Goal: Task Accomplishment & Management: Manage account settings

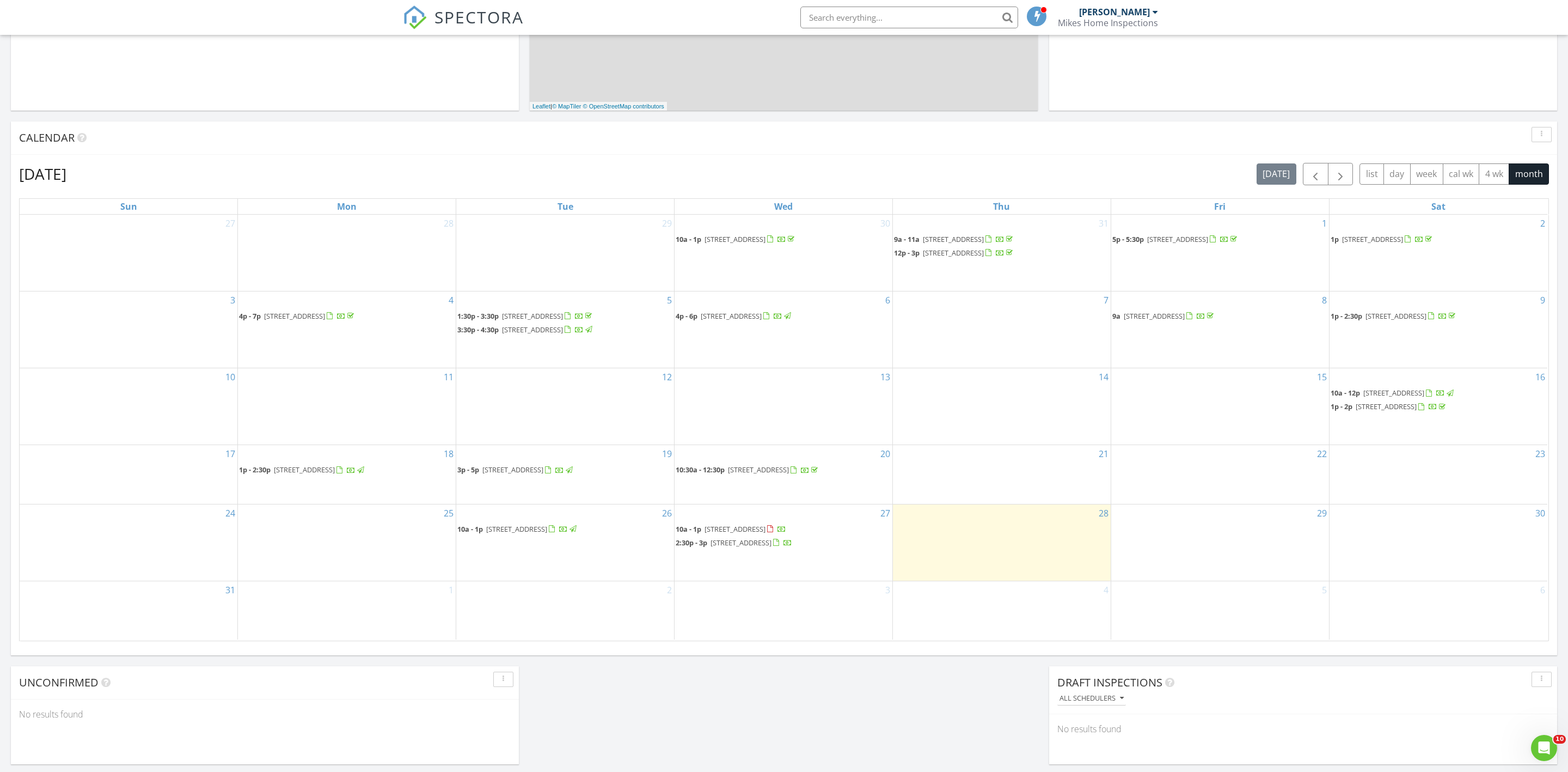
scroll to position [526, 0]
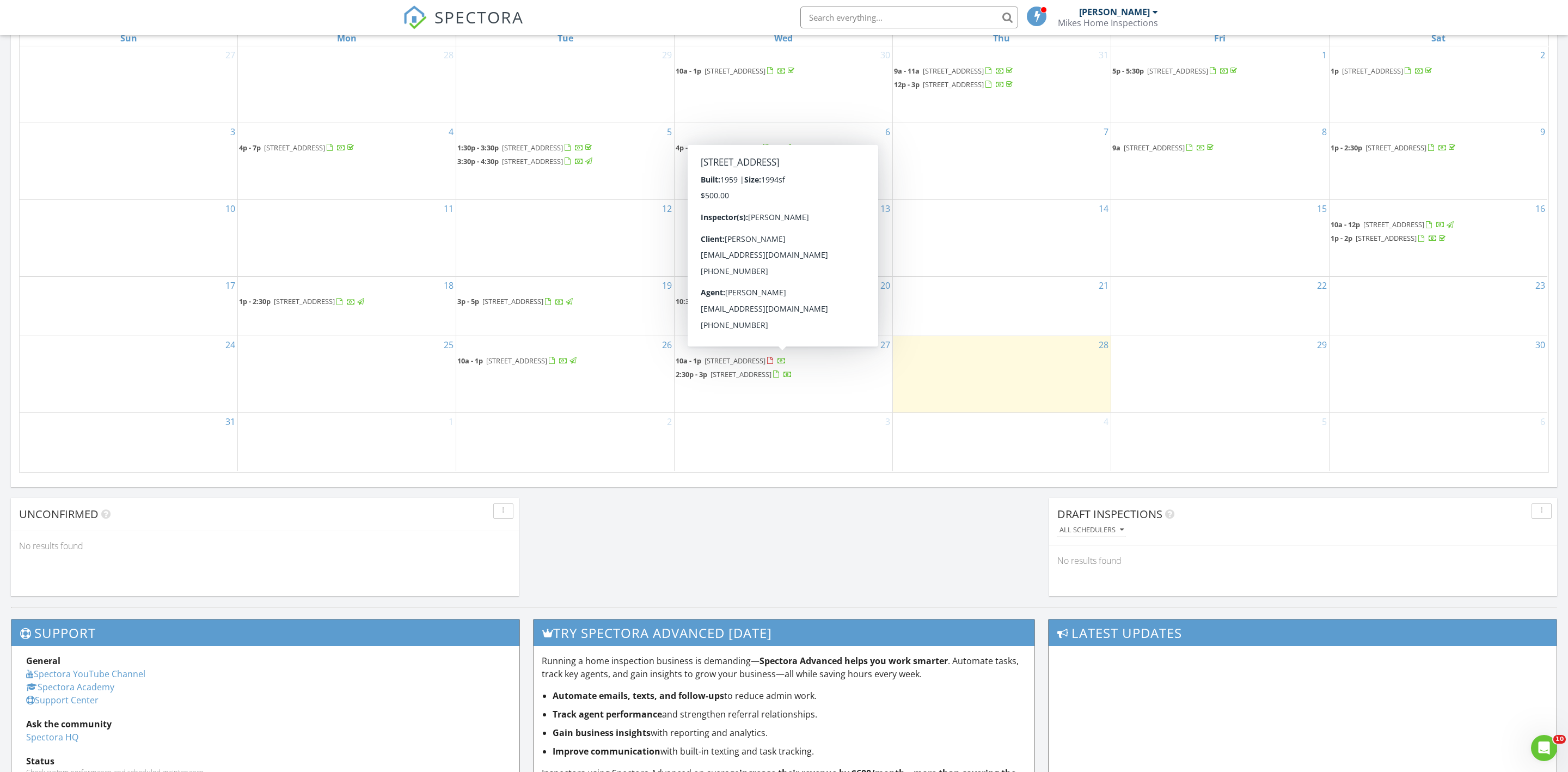
click at [763, 356] on span "890 NW 35th Ave, Fort Lauderdale 33311" at bounding box center [734, 360] width 61 height 10
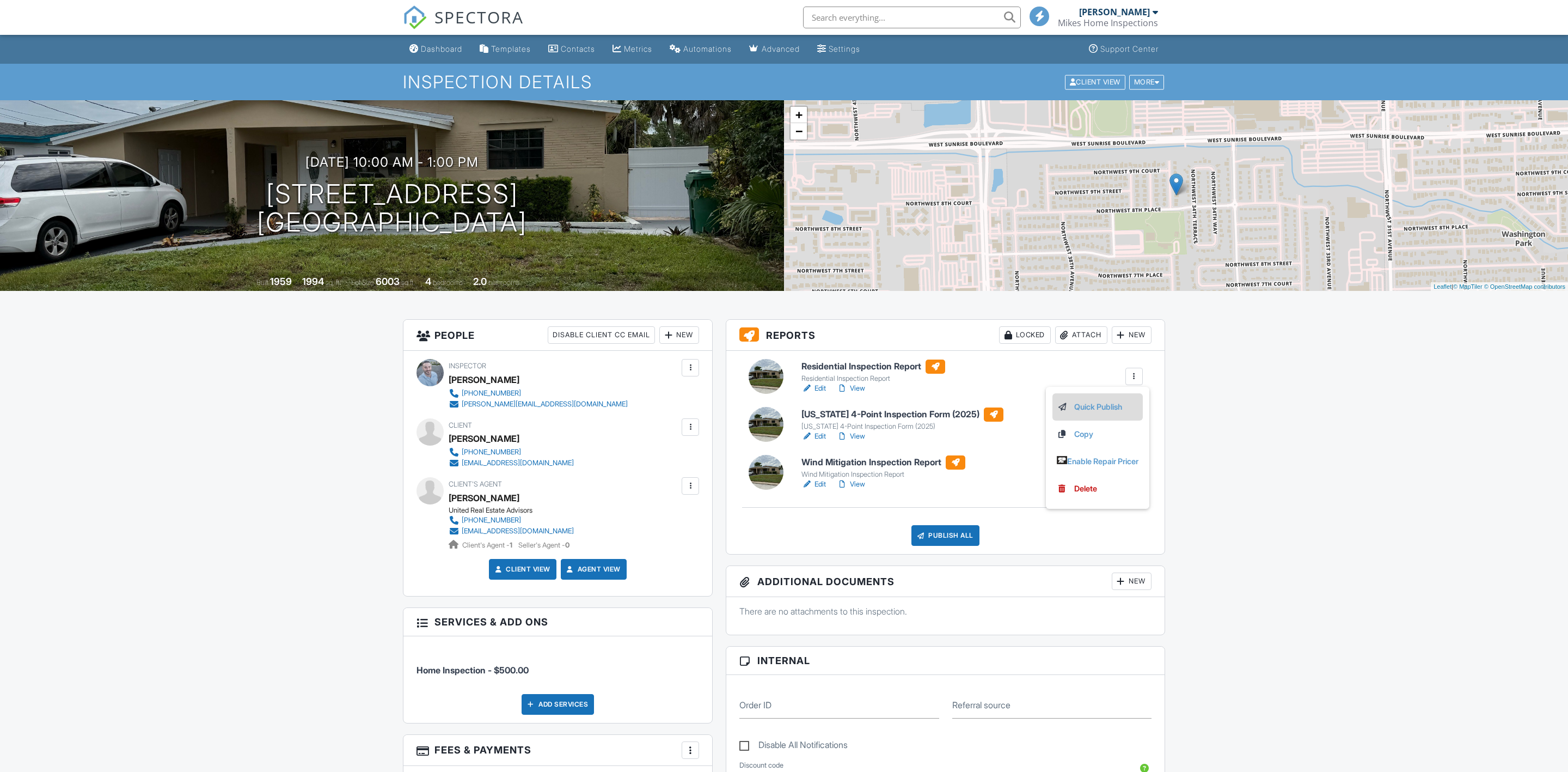
click at [1102, 409] on link "Quick Publish" at bounding box center [1098, 407] width 82 height 12
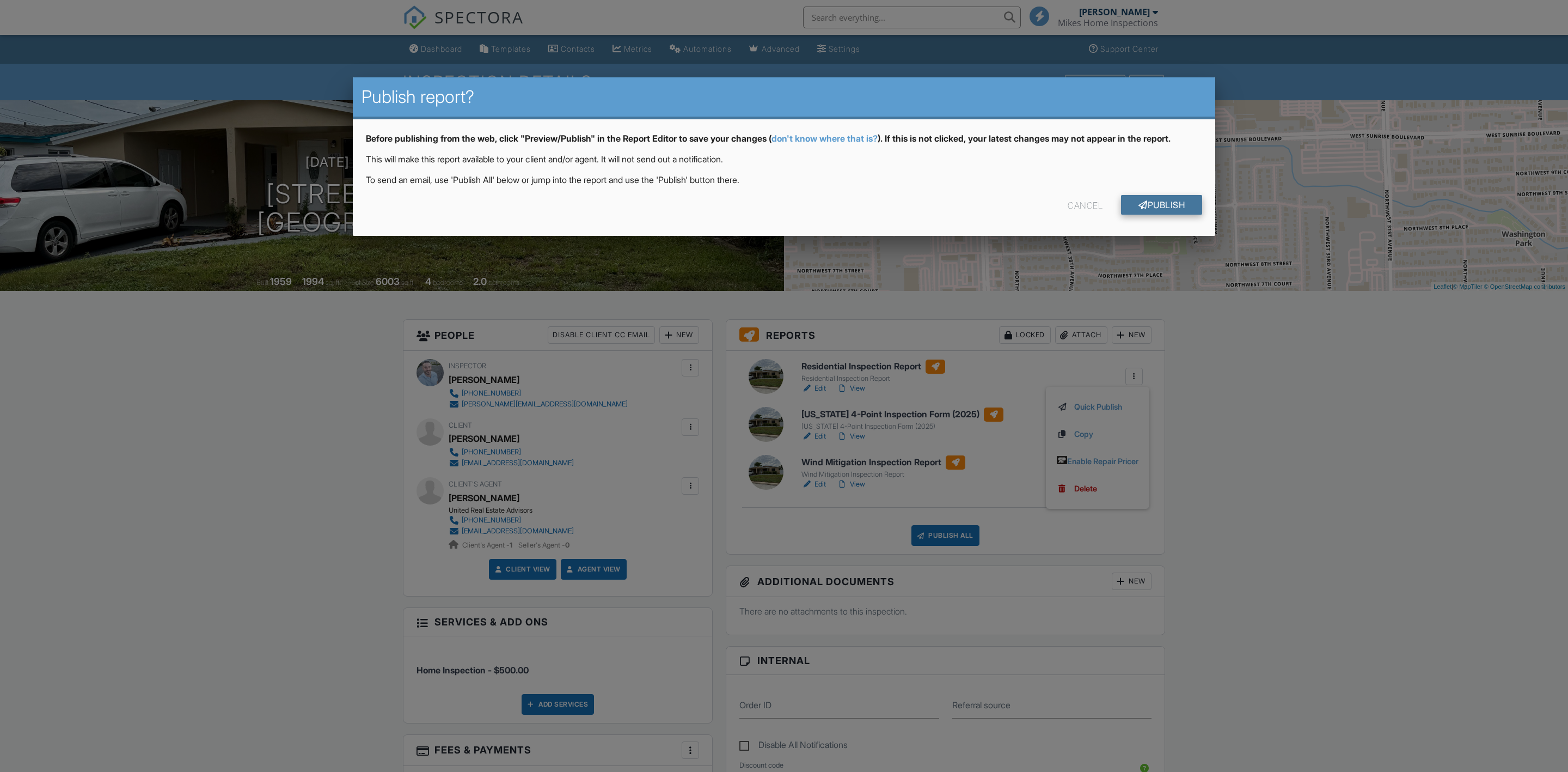
click at [1149, 205] on link "Publish" at bounding box center [1161, 205] width 81 height 19
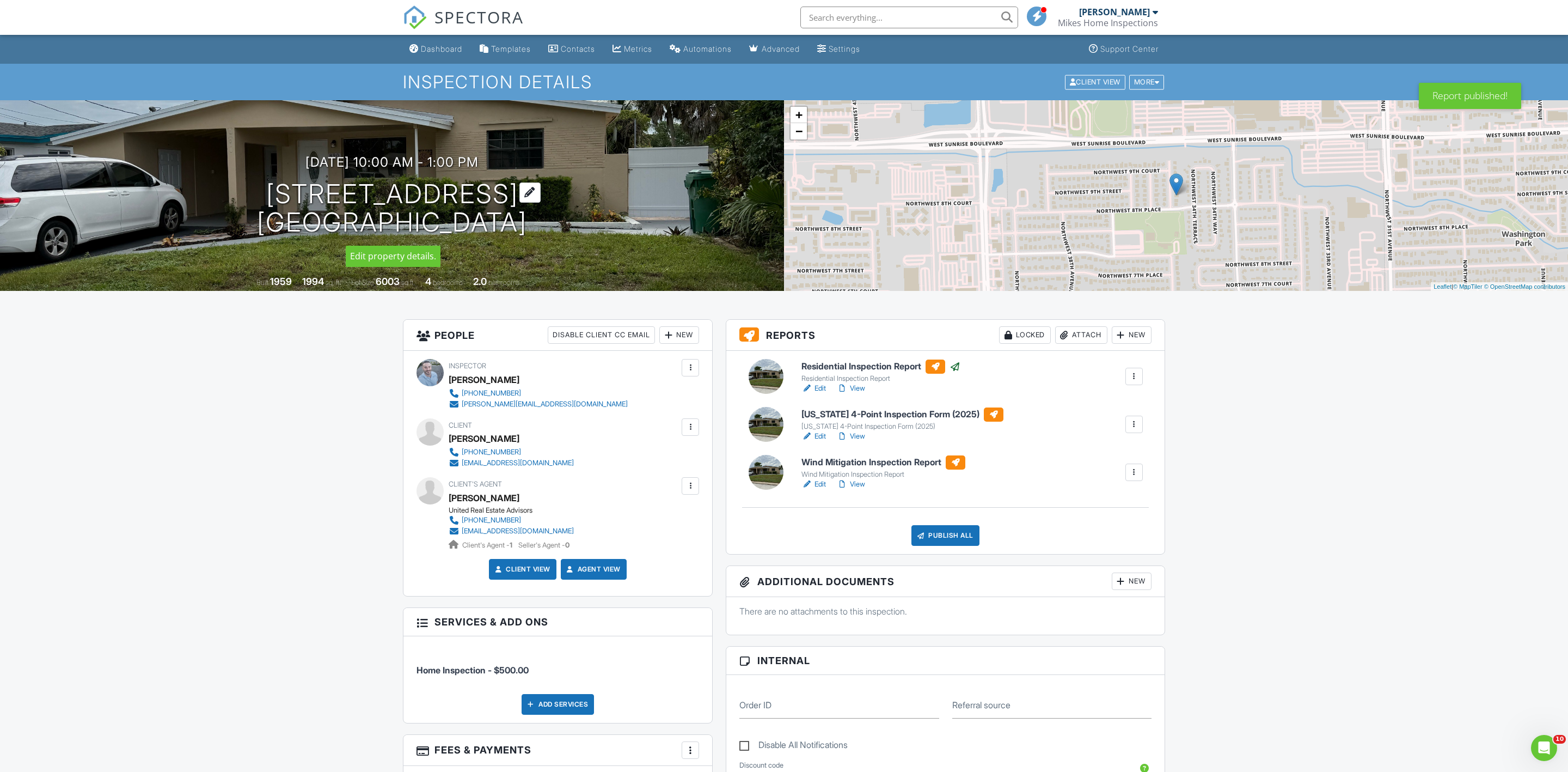
drag, startPoint x: 596, startPoint y: 228, endPoint x: 274, endPoint y: 193, distance: 323.9
click at [274, 193] on div "08/27/2025 10:00 am - 1:00 pm 890 NW 35th Ave Fort Lauderdale, FL 33311" at bounding box center [392, 195] width 784 height 82
copy h1 "890 NW 35th Ave Fort Lauderdale, FL 33311"
click at [818, 435] on link "Edit" at bounding box center [813, 436] width 24 height 11
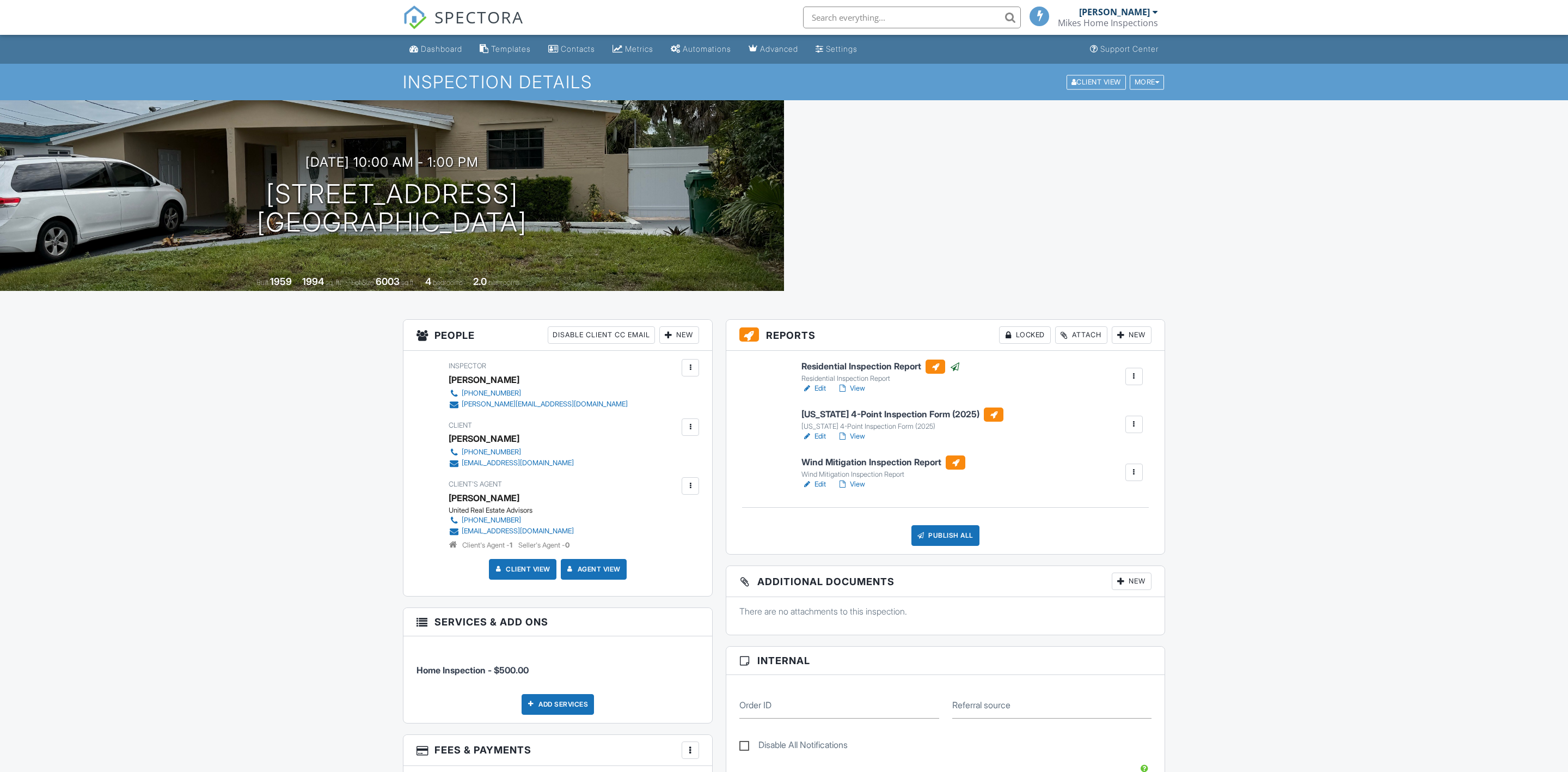
click at [1133, 427] on div at bounding box center [1133, 423] width 11 height 11
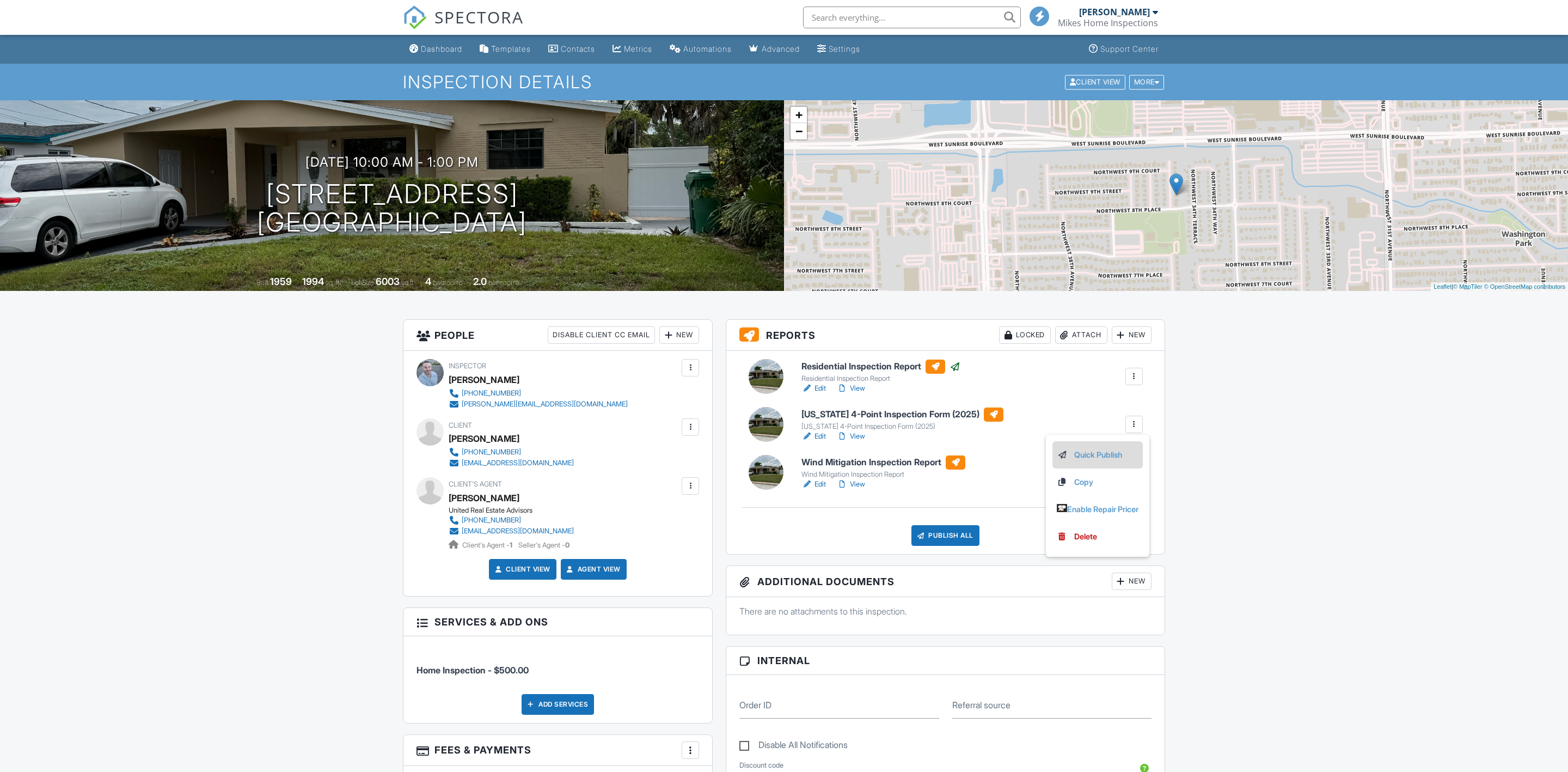
click at [1101, 453] on link "Quick Publish" at bounding box center [1098, 454] width 82 height 12
click at [1077, 506] on link "Publish" at bounding box center [1048, 516] width 57 height 19
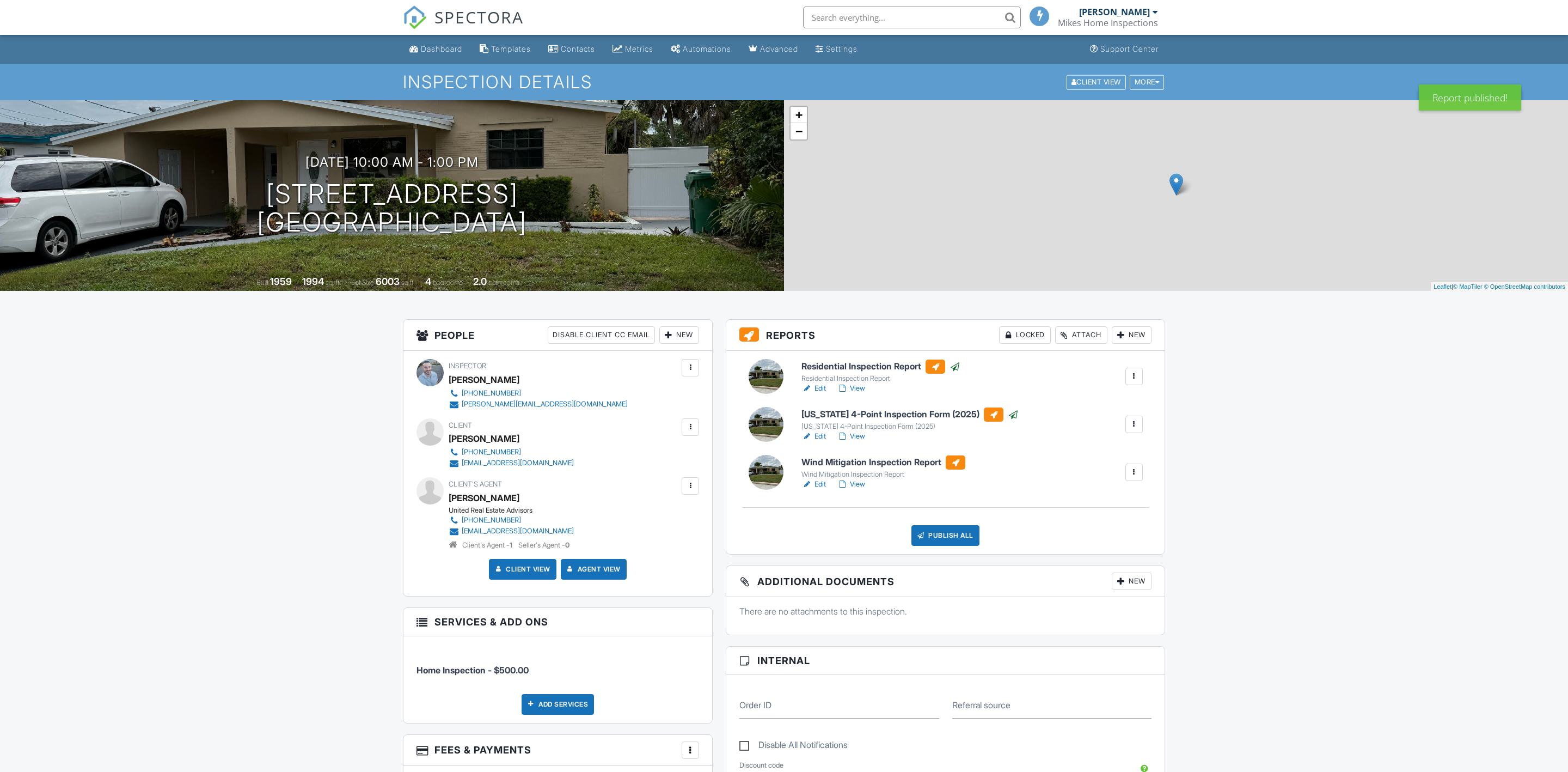
click at [818, 386] on link "Edit" at bounding box center [813, 387] width 24 height 11
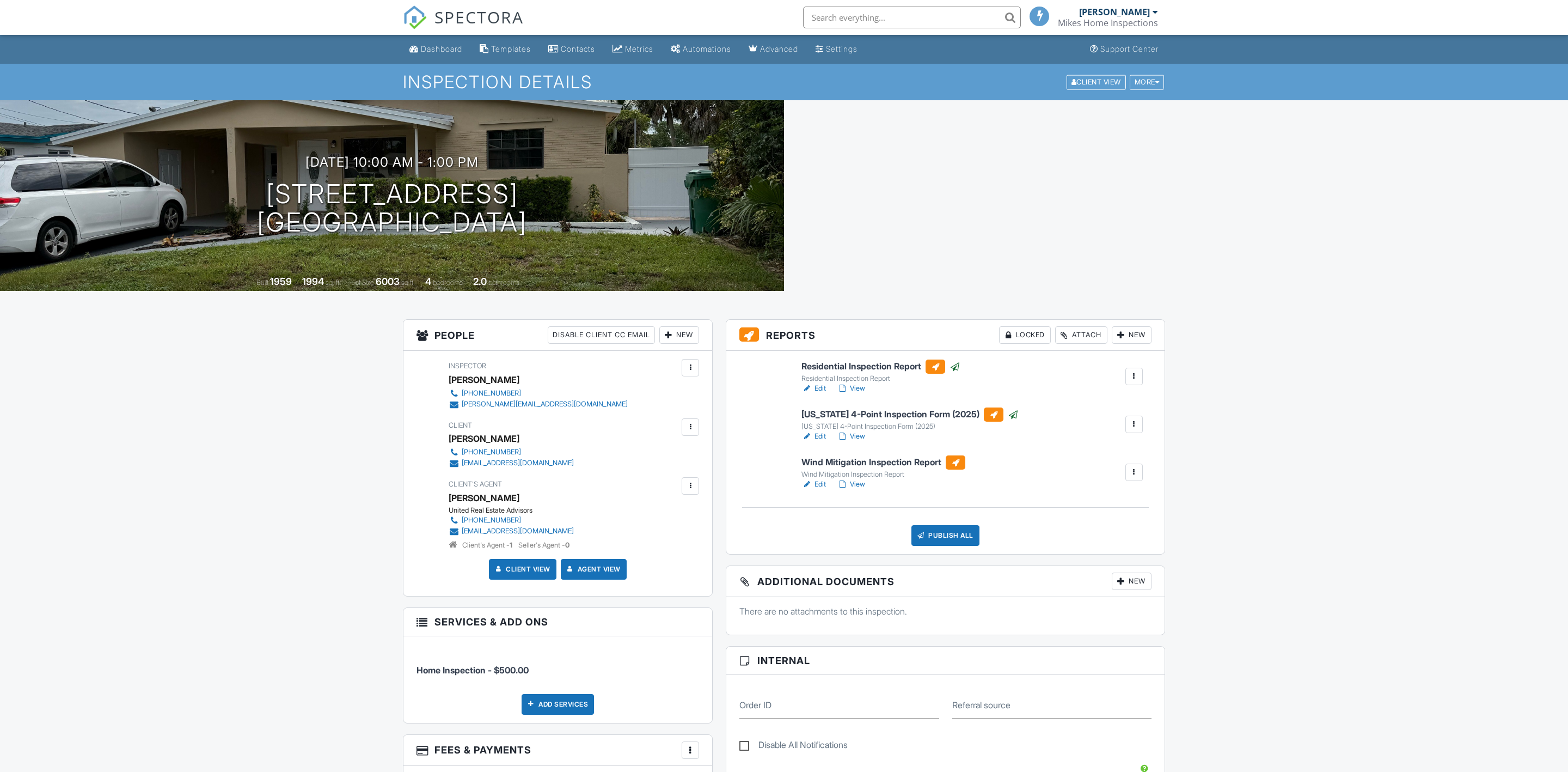
click at [824, 486] on link "Edit" at bounding box center [813, 483] width 24 height 11
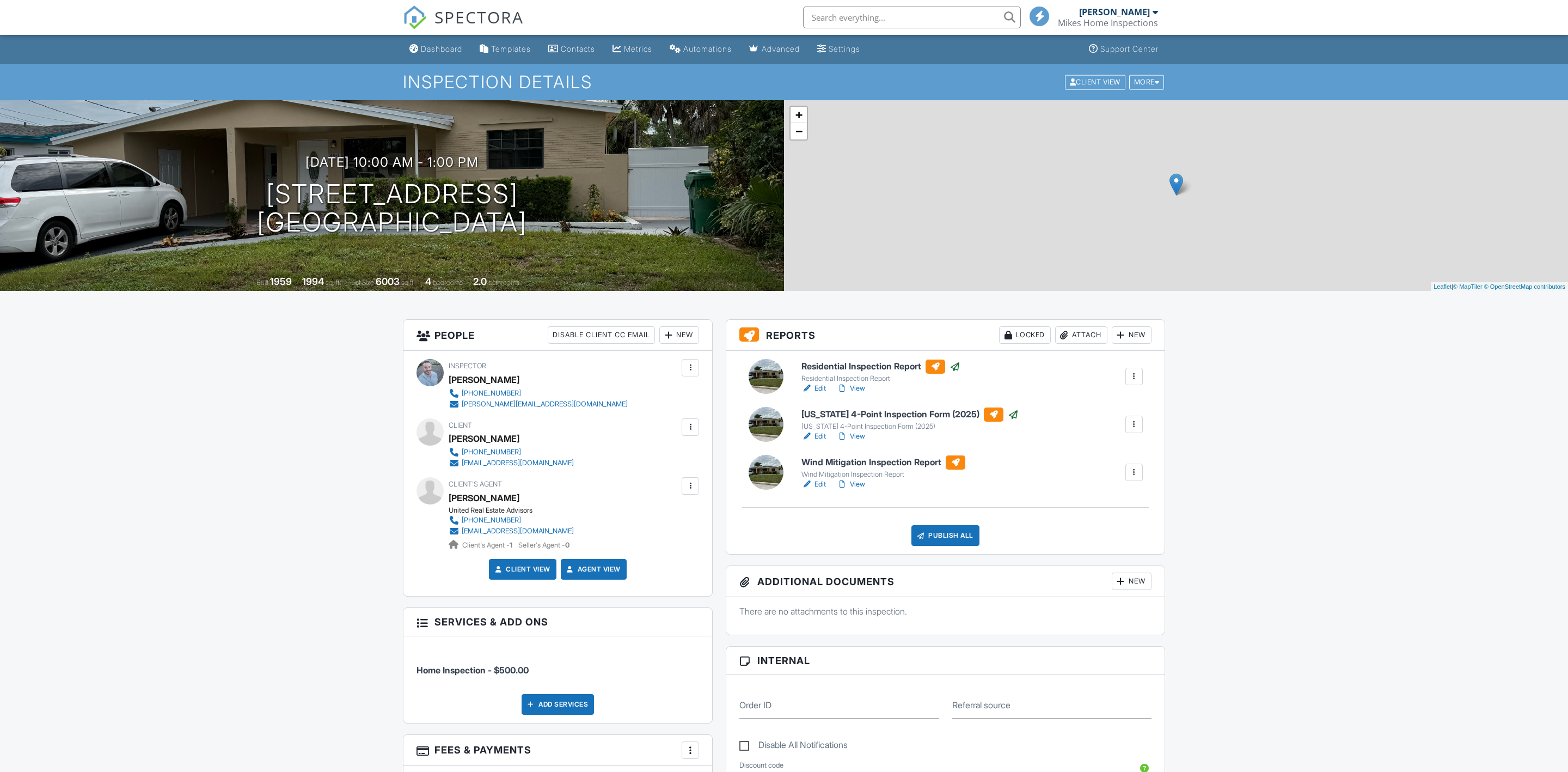
click at [820, 439] on link "Edit" at bounding box center [813, 436] width 24 height 11
click at [816, 483] on link "Edit" at bounding box center [813, 483] width 24 height 11
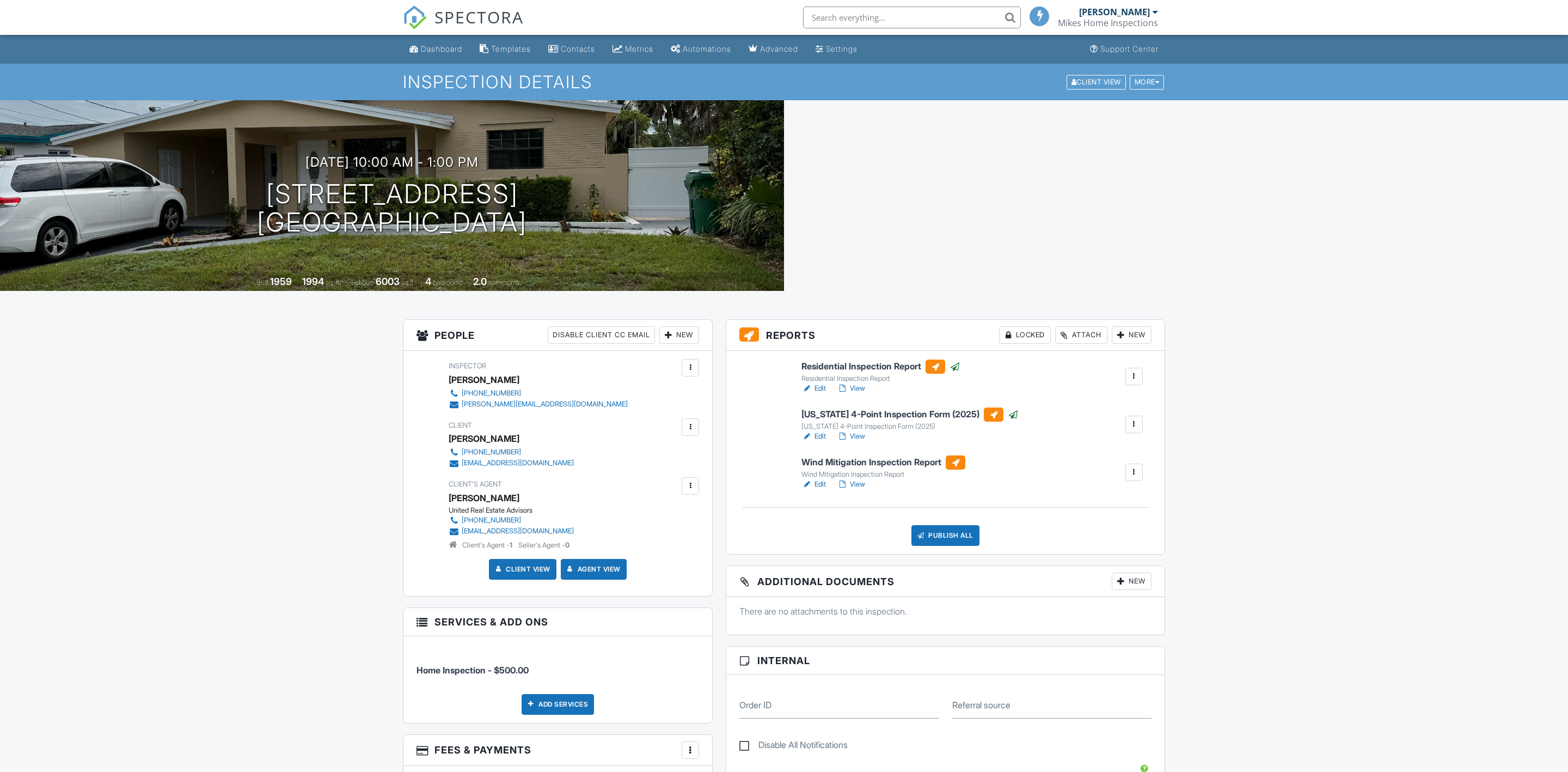
click at [818, 390] on link "Edit" at bounding box center [813, 387] width 24 height 11
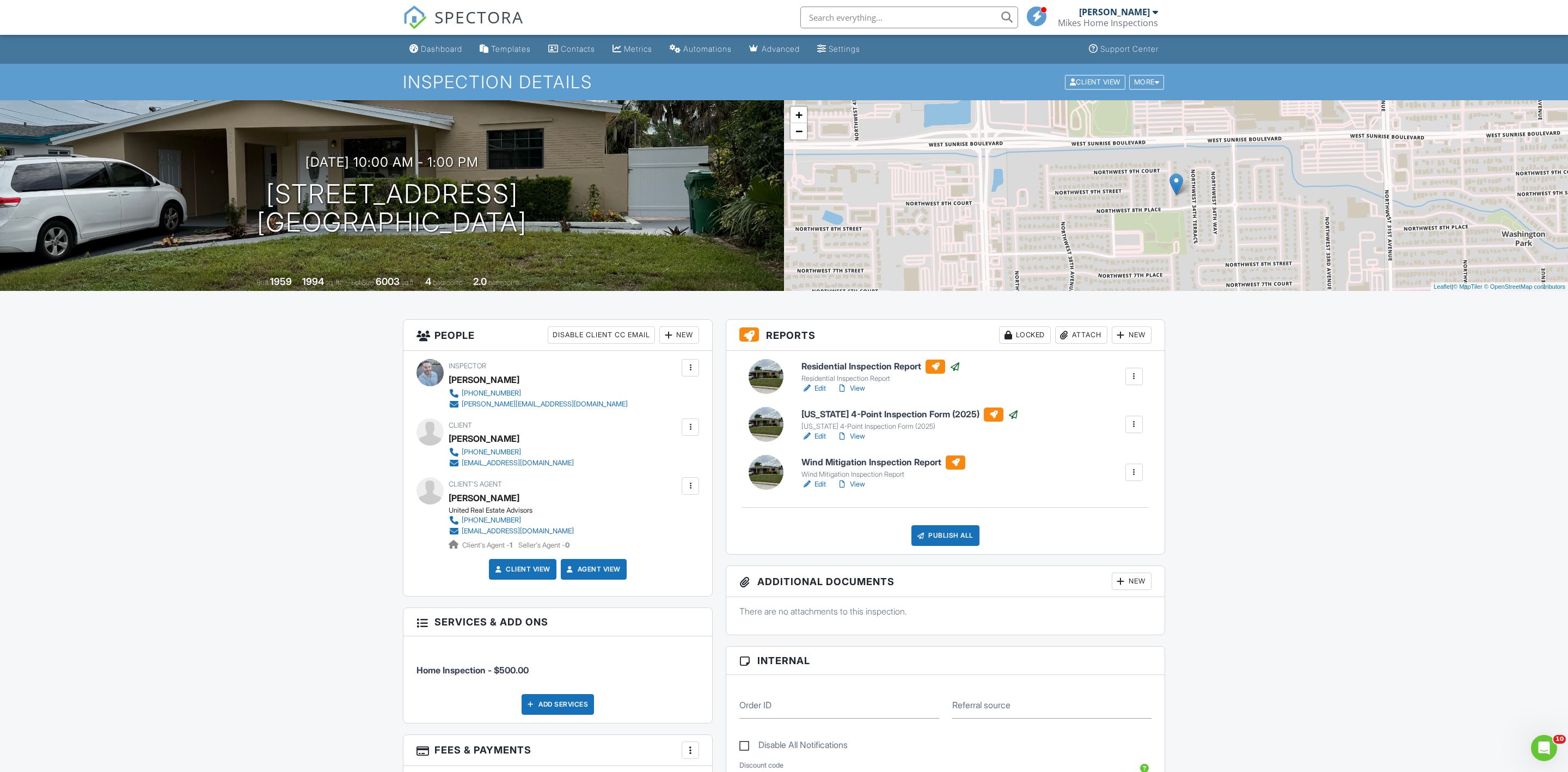
drag, startPoint x: 584, startPoint y: 219, endPoint x: 234, endPoint y: 239, distance: 350.6
click at [234, 239] on div "08/27/2025 10:00 am - 1:00 pm 890 NW 35th Ave Fort Lauderdale, FL 33311 Built 1…" at bounding box center [392, 195] width 784 height 190
drag, startPoint x: 588, startPoint y: 222, endPoint x: 287, endPoint y: 217, distance: 301.0
click at [287, 217] on div "08/27/2025 10:00 am - 1:00 pm 890 NW 35th Ave Fort Lauderdale, FL 33311" at bounding box center [392, 195] width 784 height 82
drag, startPoint x: 669, startPoint y: 223, endPoint x: 180, endPoint y: 230, distance: 489.1
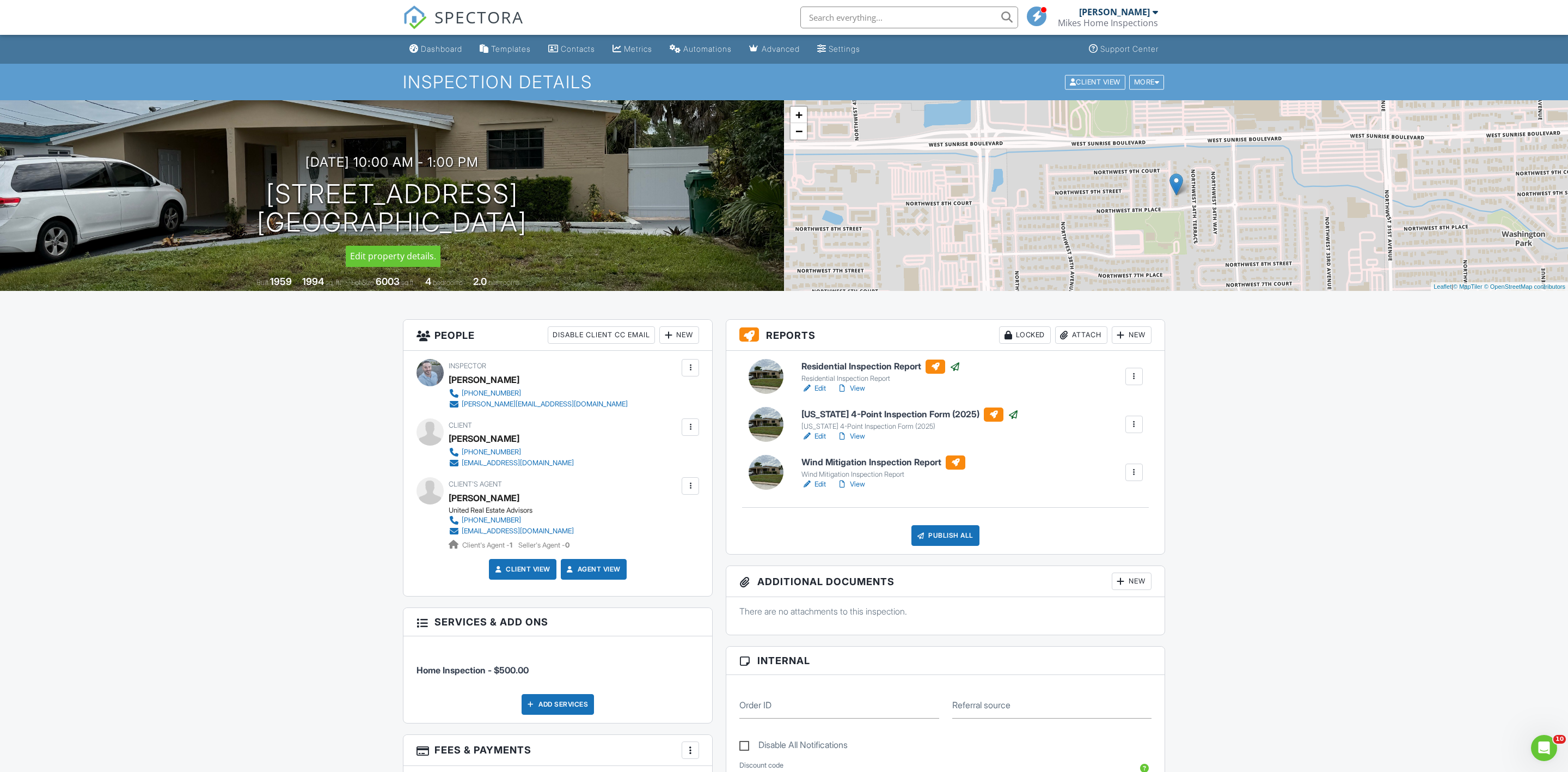
click at [180, 230] on div "08/27/2025 10:00 am - 1:00 pm 890 NW 35th Ave Fort Lauderdale, FL 33311" at bounding box center [392, 195] width 784 height 82
copy h1 "890 NW 35th Ave Fort Lauderdale, FL 33311"
click at [1125, 577] on div "New" at bounding box center [1131, 581] width 40 height 17
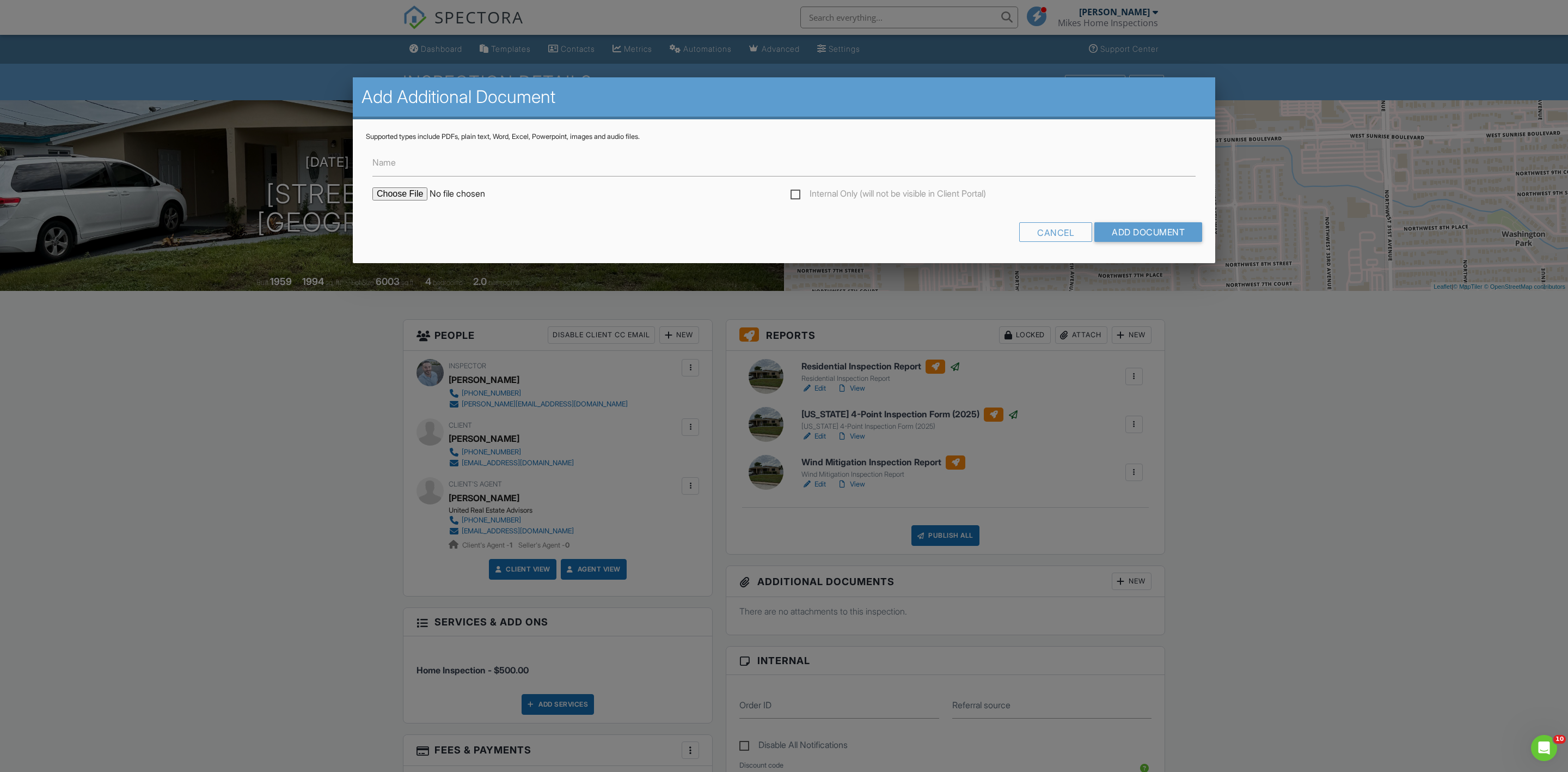
click at [401, 194] on input "file" at bounding box center [466, 194] width 185 height 14
type input "C:\fakepath\Permit Report - 890 NW 35TH AVE FORT LAUDERDALE, FL 33311.pdf"
click at [1172, 238] on input "Add Document" at bounding box center [1149, 232] width 108 height 19
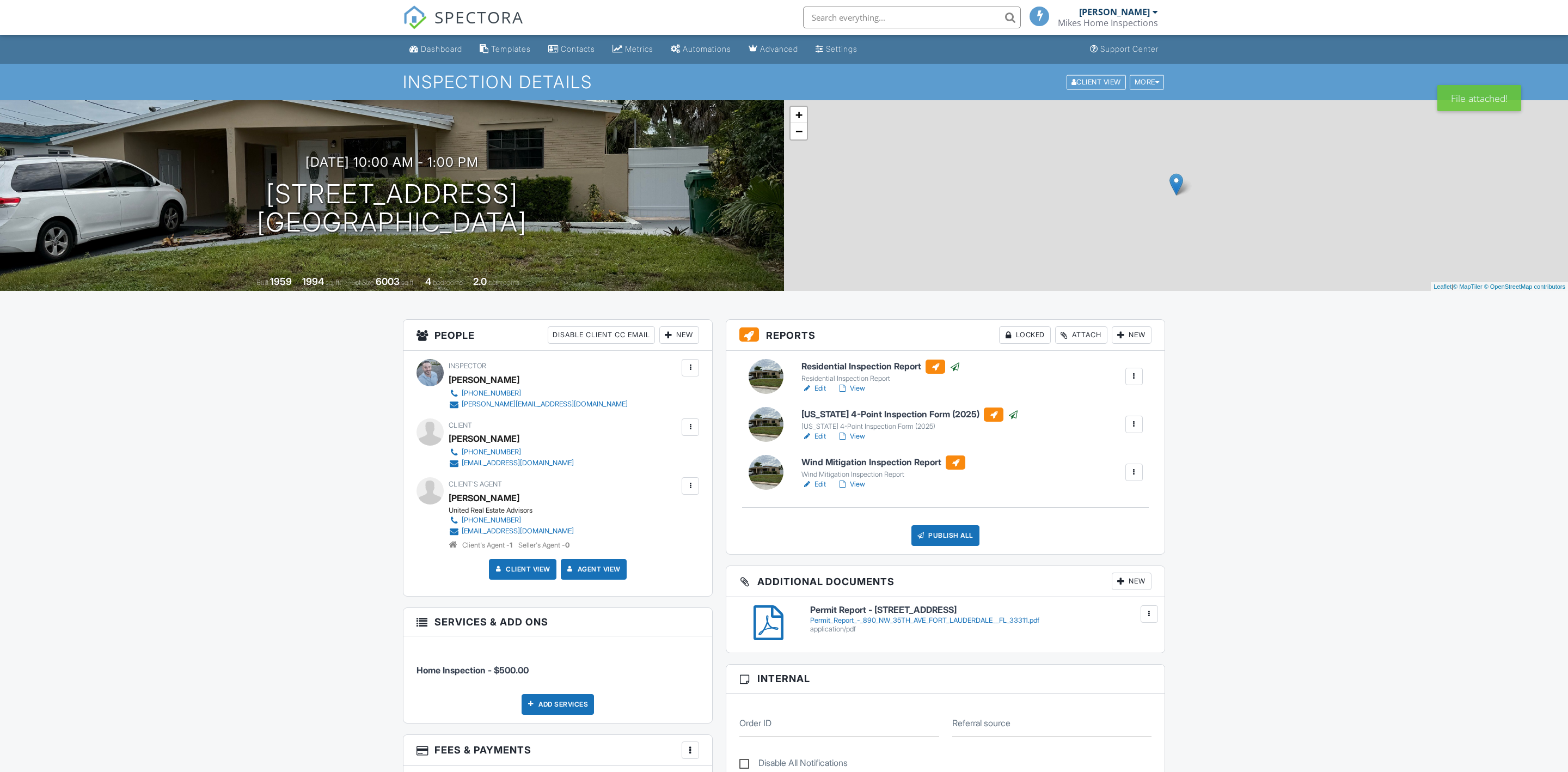
click at [943, 525] on div "Publish All" at bounding box center [946, 534] width 68 height 20
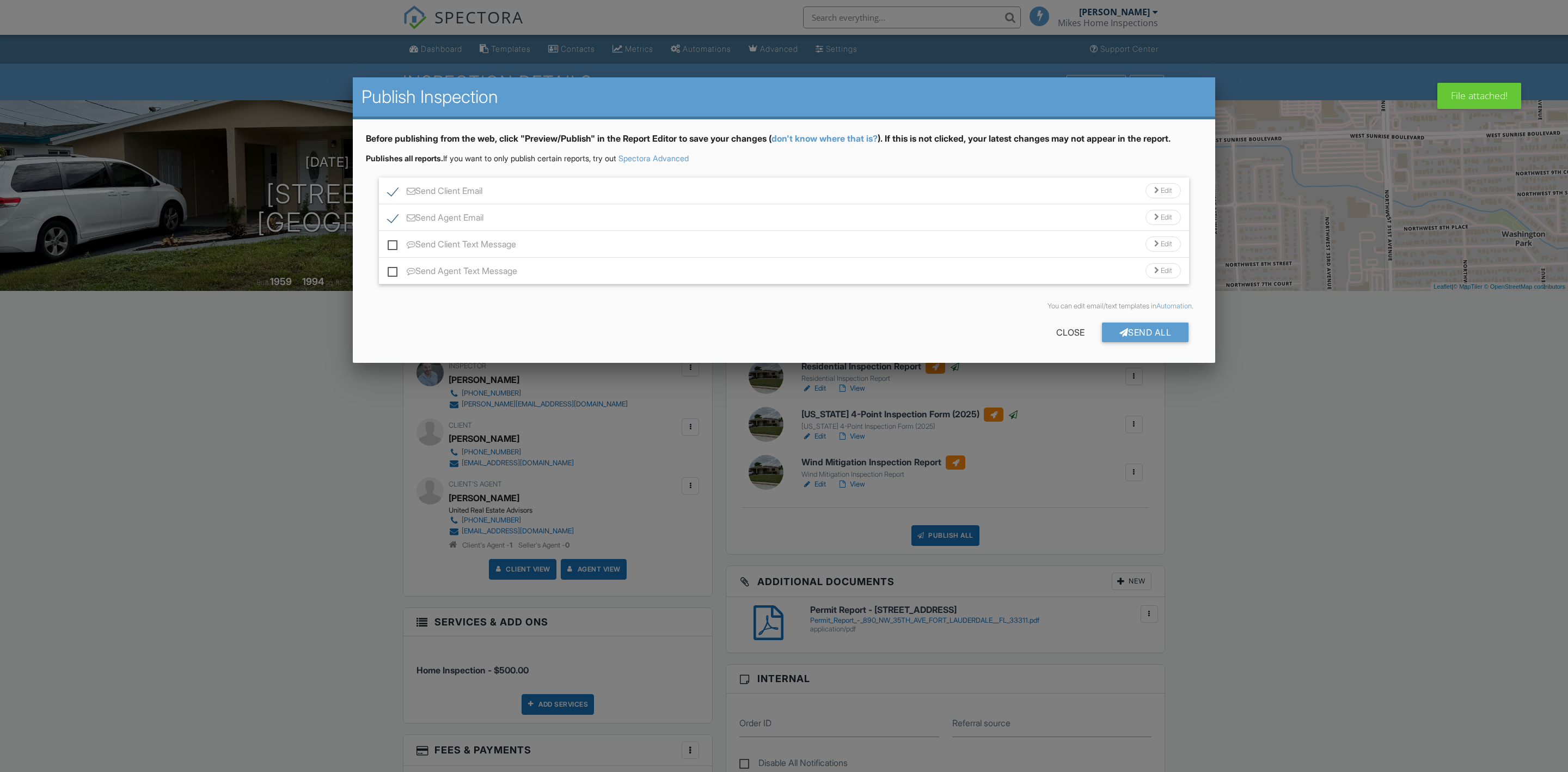
scroll to position [172, 0]
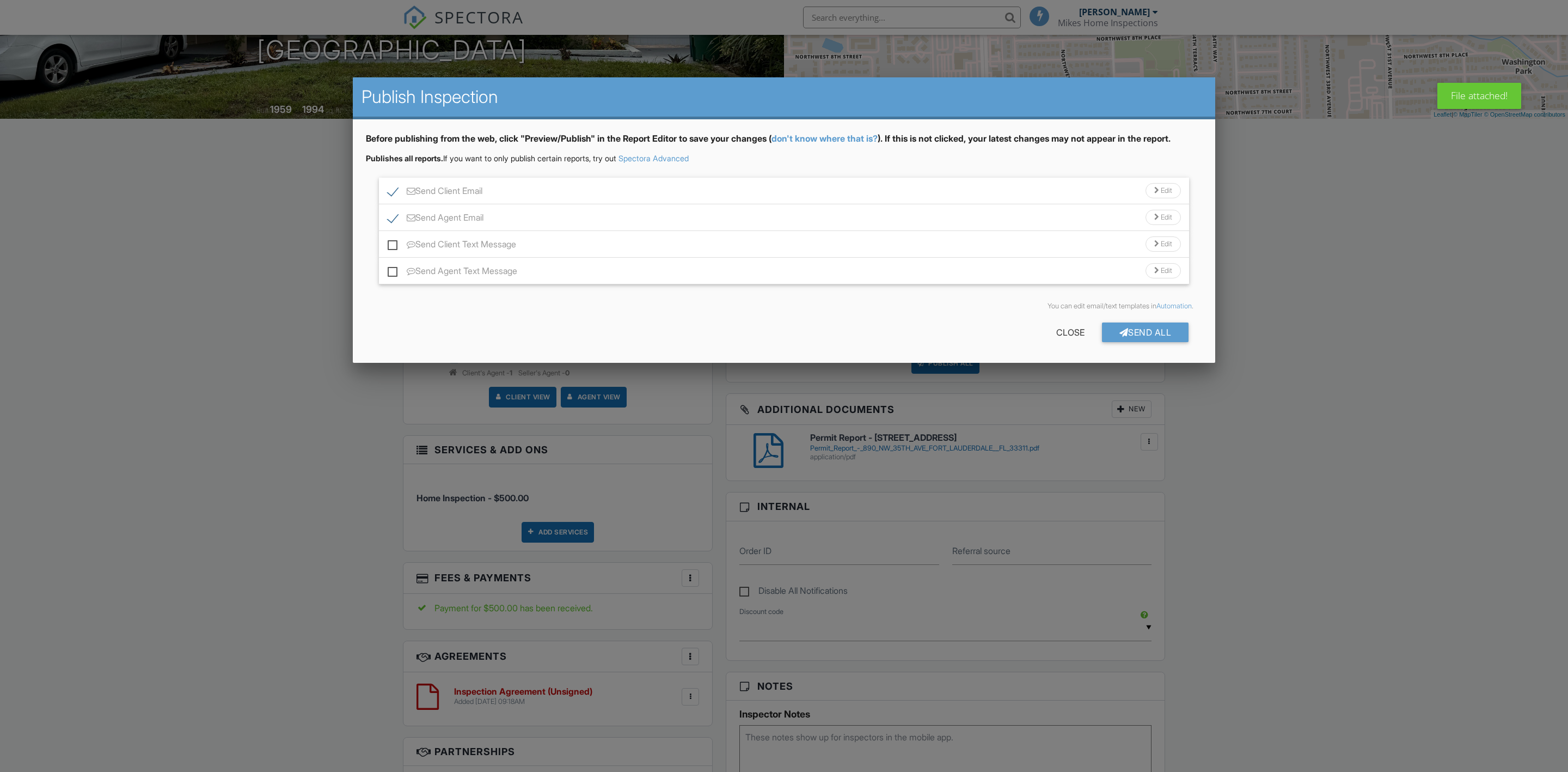
click at [391, 243] on label "Send Client Text Message" at bounding box center [451, 245] width 128 height 14
click at [391, 243] on input "Send Client Text Message" at bounding box center [390, 238] width 7 height 7
checkbox input "true"
click at [393, 269] on label "Send Agent Text Message" at bounding box center [452, 272] width 129 height 14
click at [393, 269] on input "Send Agent Text Message" at bounding box center [390, 265] width 7 height 7
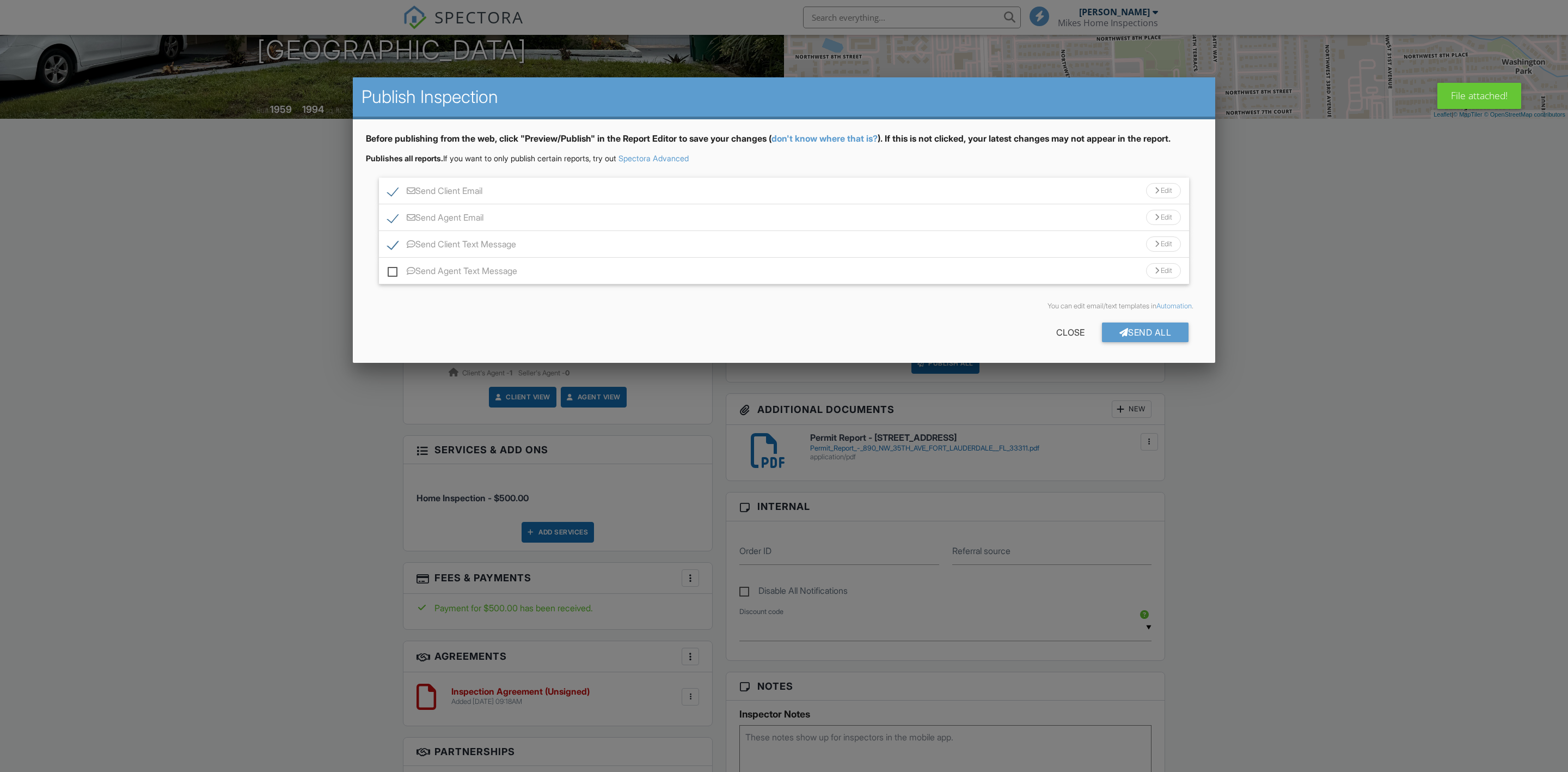
checkbox input "true"
click at [1152, 335] on div "Send All" at bounding box center [1146, 332] width 87 height 19
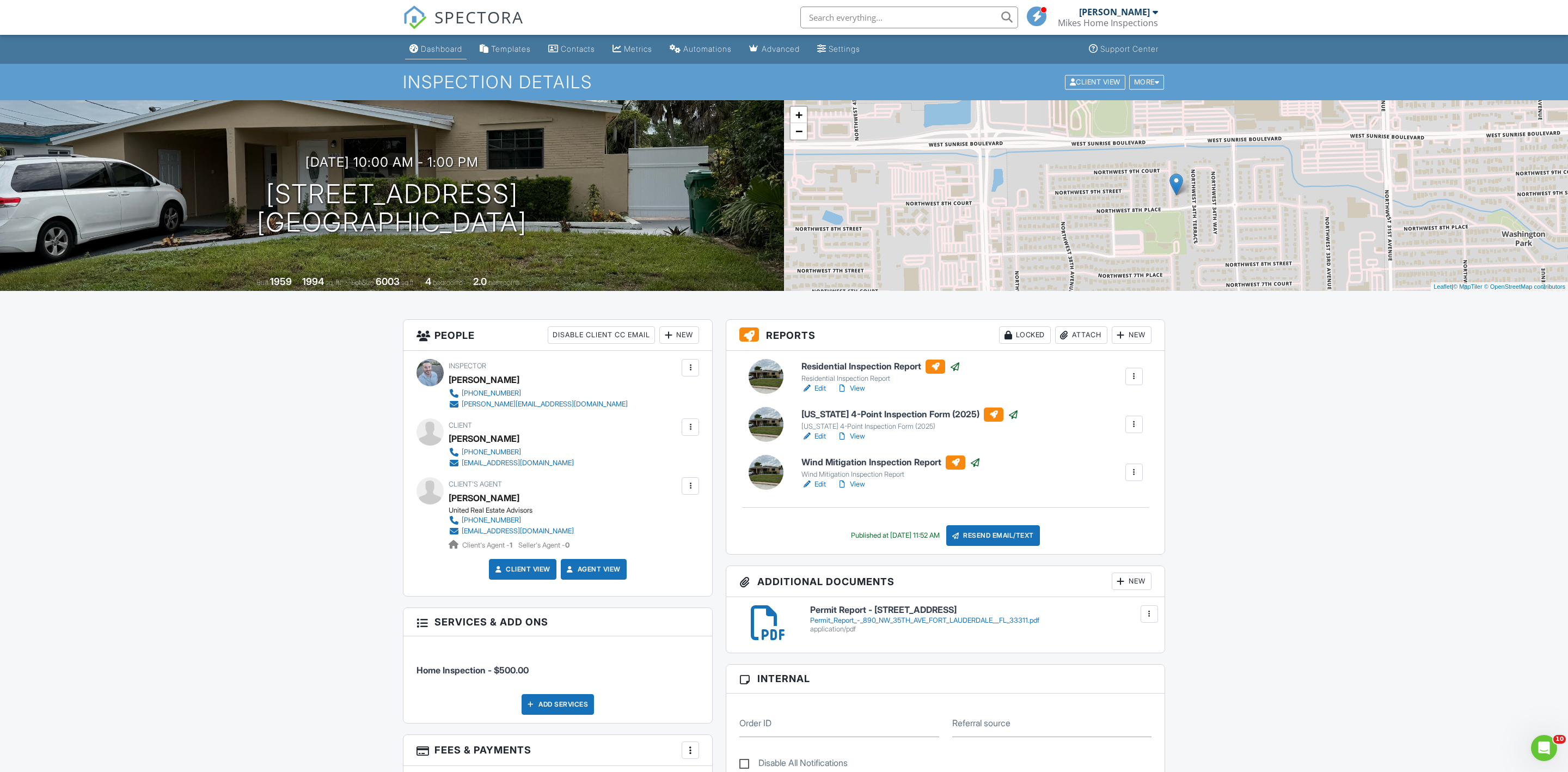
click at [445, 52] on div "Dashboard" at bounding box center [442, 49] width 42 height 10
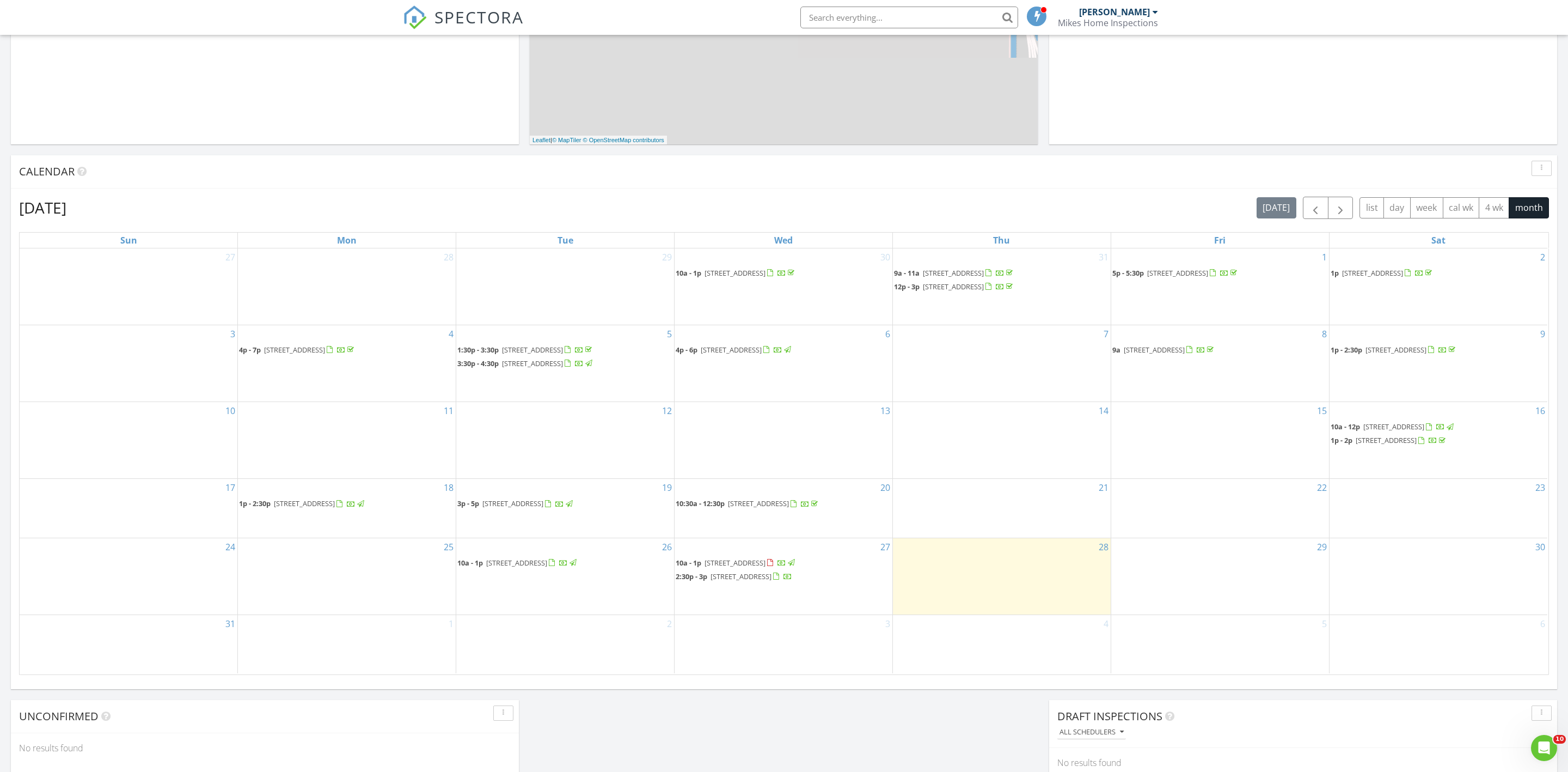
scroll to position [332, 0]
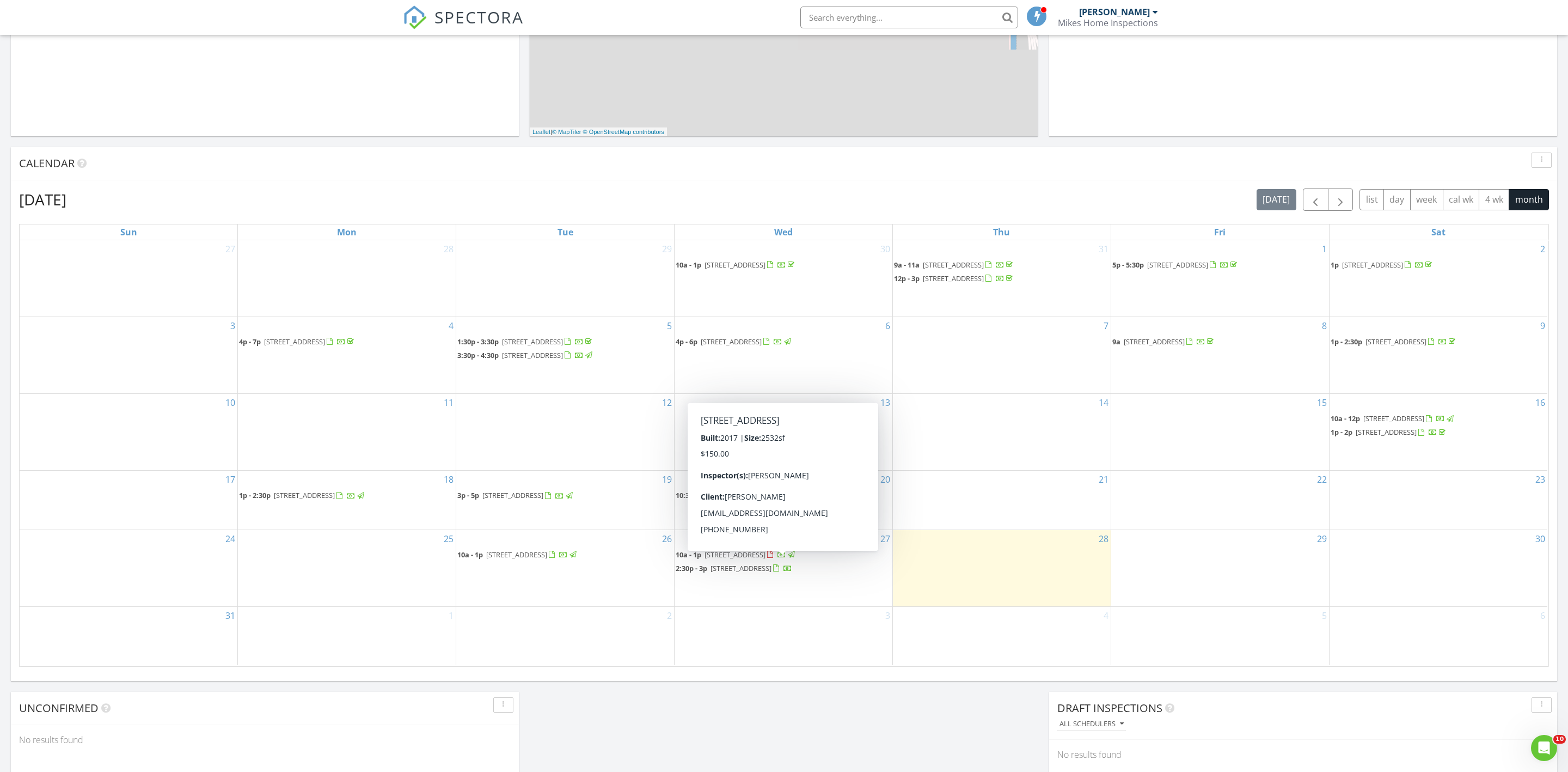
click at [768, 564] on span "11951 Cypress Key Way, Royal Palm Beach 33411" at bounding box center [741, 568] width 61 height 10
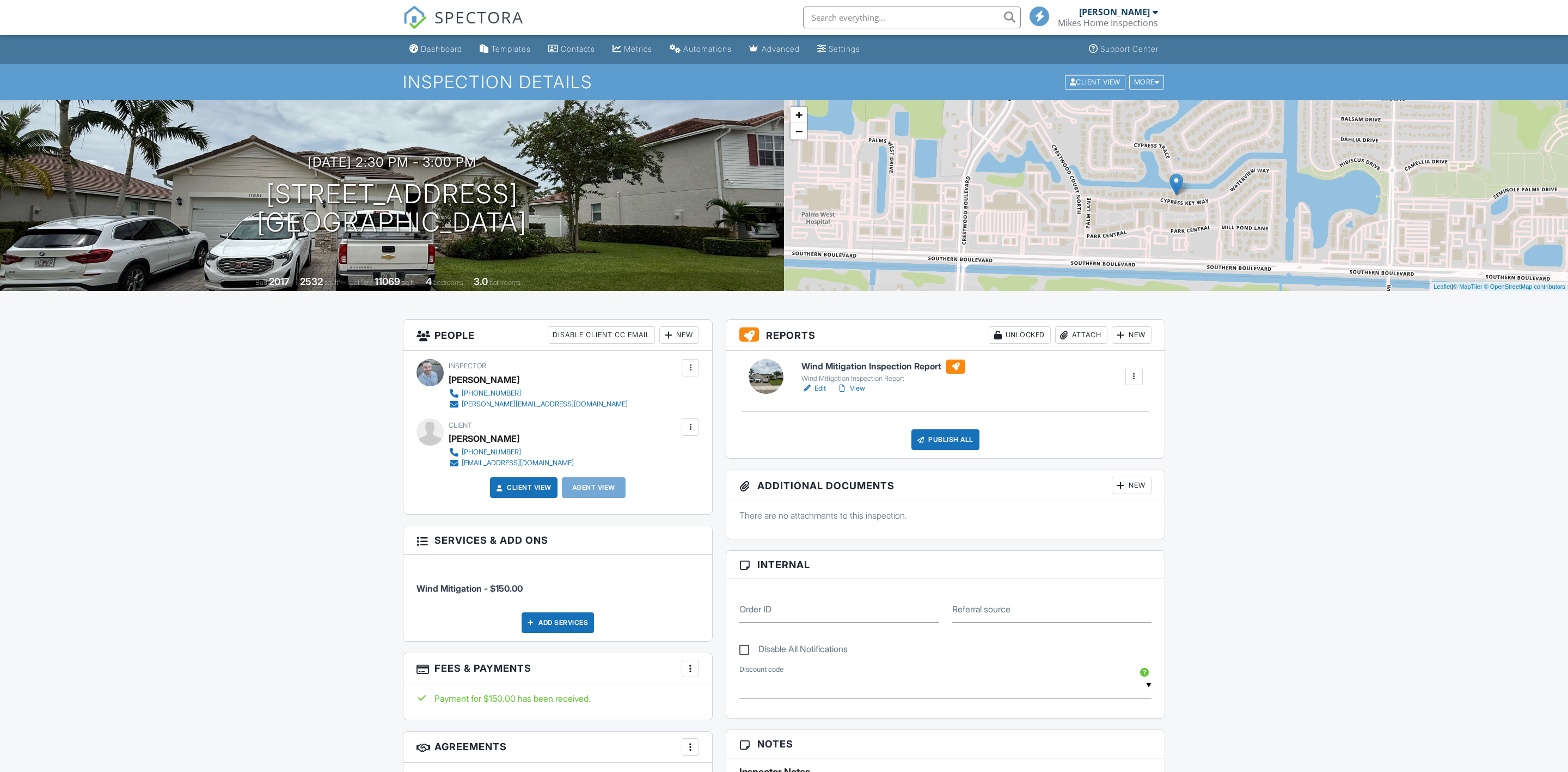
drag, startPoint x: 609, startPoint y: 220, endPoint x: 613, endPoint y: 234, distance: 14.6
click at [215, 189] on div "08/27/2025 2:30 pm - 3:00 pm 11951 Cypress Key Way Royal Palm Beach, FL 33411" at bounding box center [392, 195] width 784 height 82
drag, startPoint x: 615, startPoint y: 223, endPoint x: 216, endPoint y: 182, distance: 401.1
click at [217, 183] on div "08/27/2025 2:30 pm - 3:00 pm 11951 Cypress Key Way Royal Palm Beach, FL 33411" at bounding box center [392, 195] width 784 height 82
copy h1 "11951 Cypress Key Way Royal Palm Beach, FL 33411"
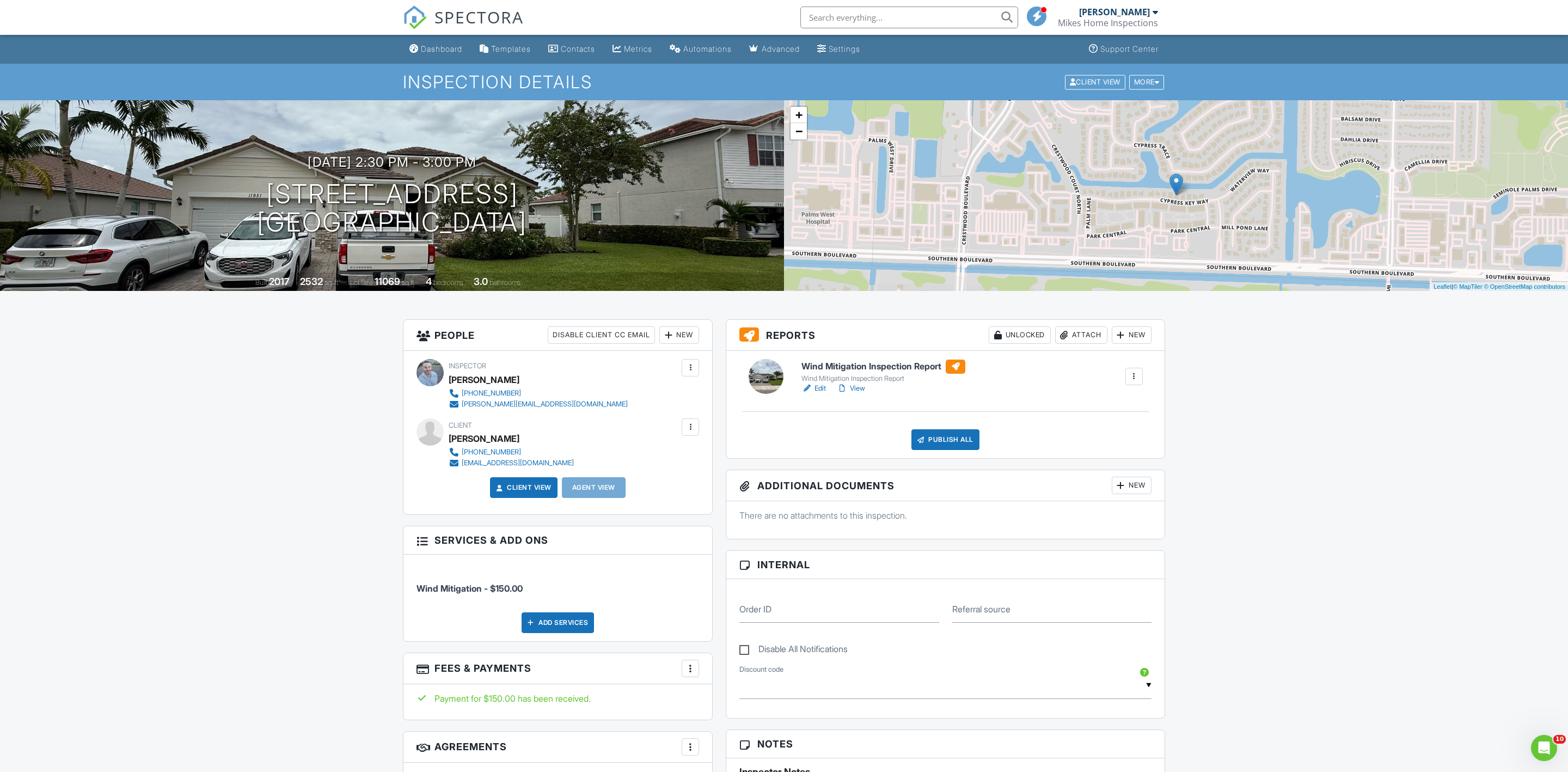
click at [822, 390] on link "Edit" at bounding box center [813, 387] width 24 height 11
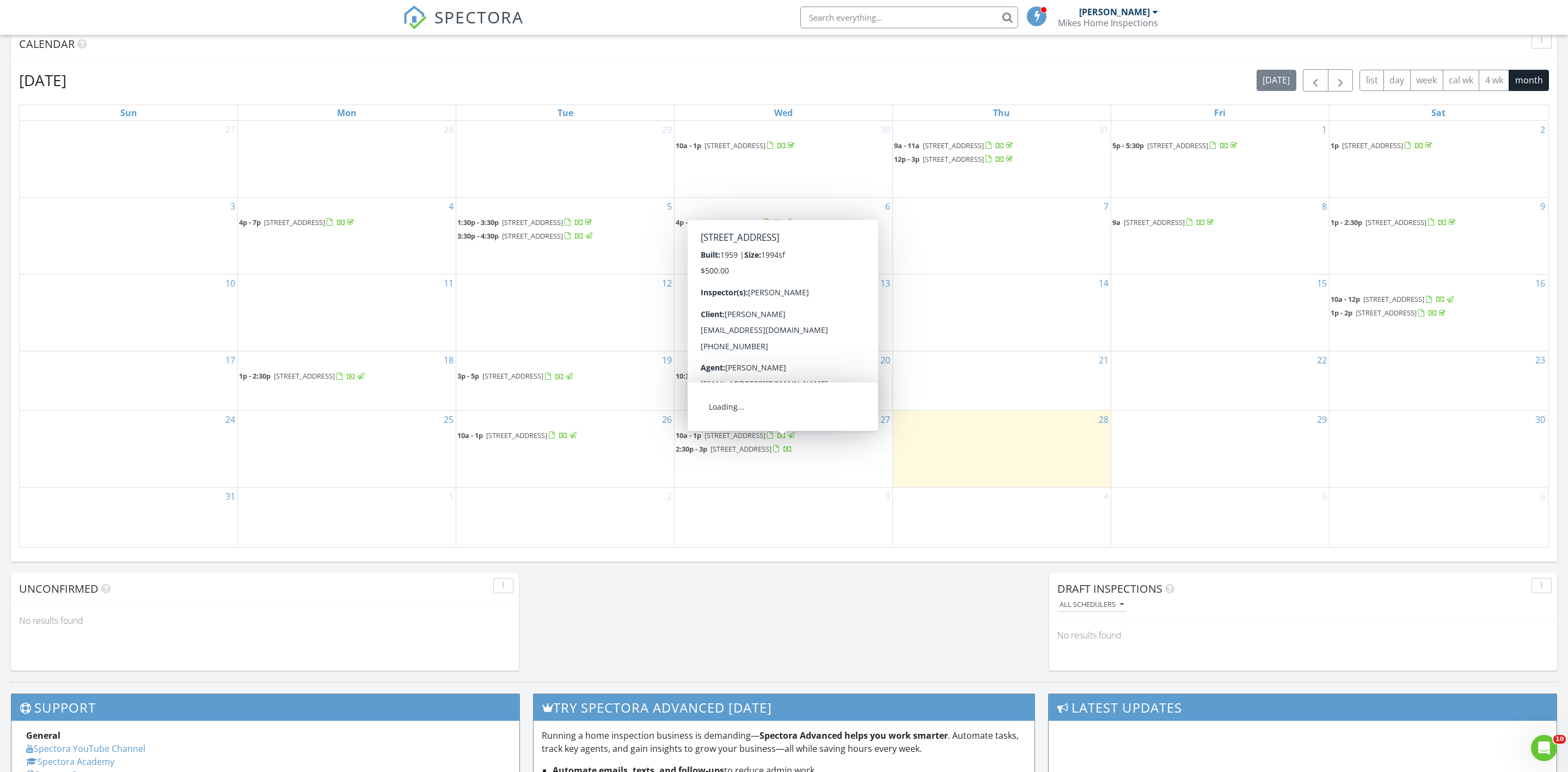
click at [743, 430] on span "[STREET_ADDRESS]" at bounding box center [734, 435] width 61 height 10
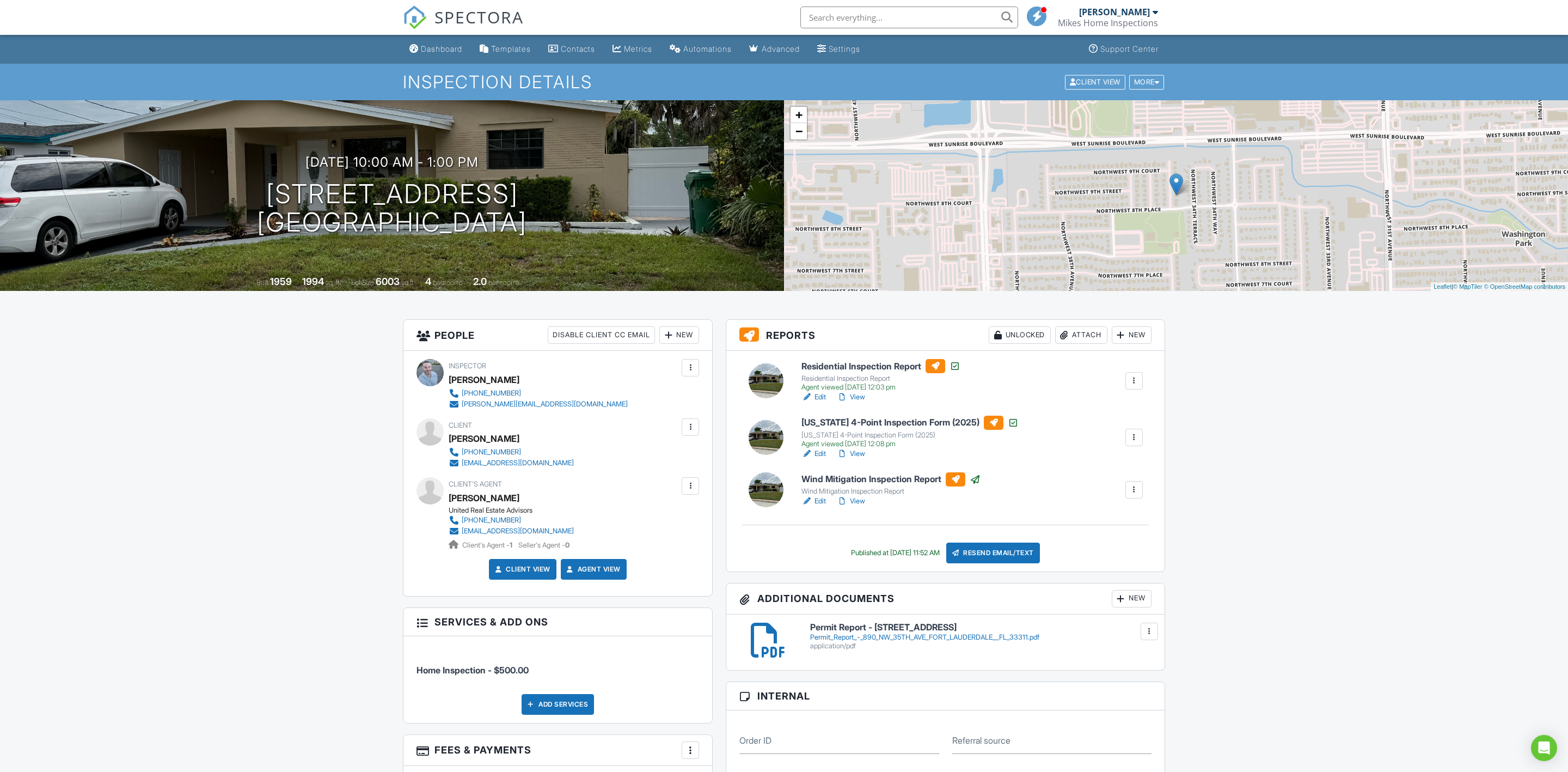
click at [820, 456] on link "Edit" at bounding box center [813, 453] width 24 height 11
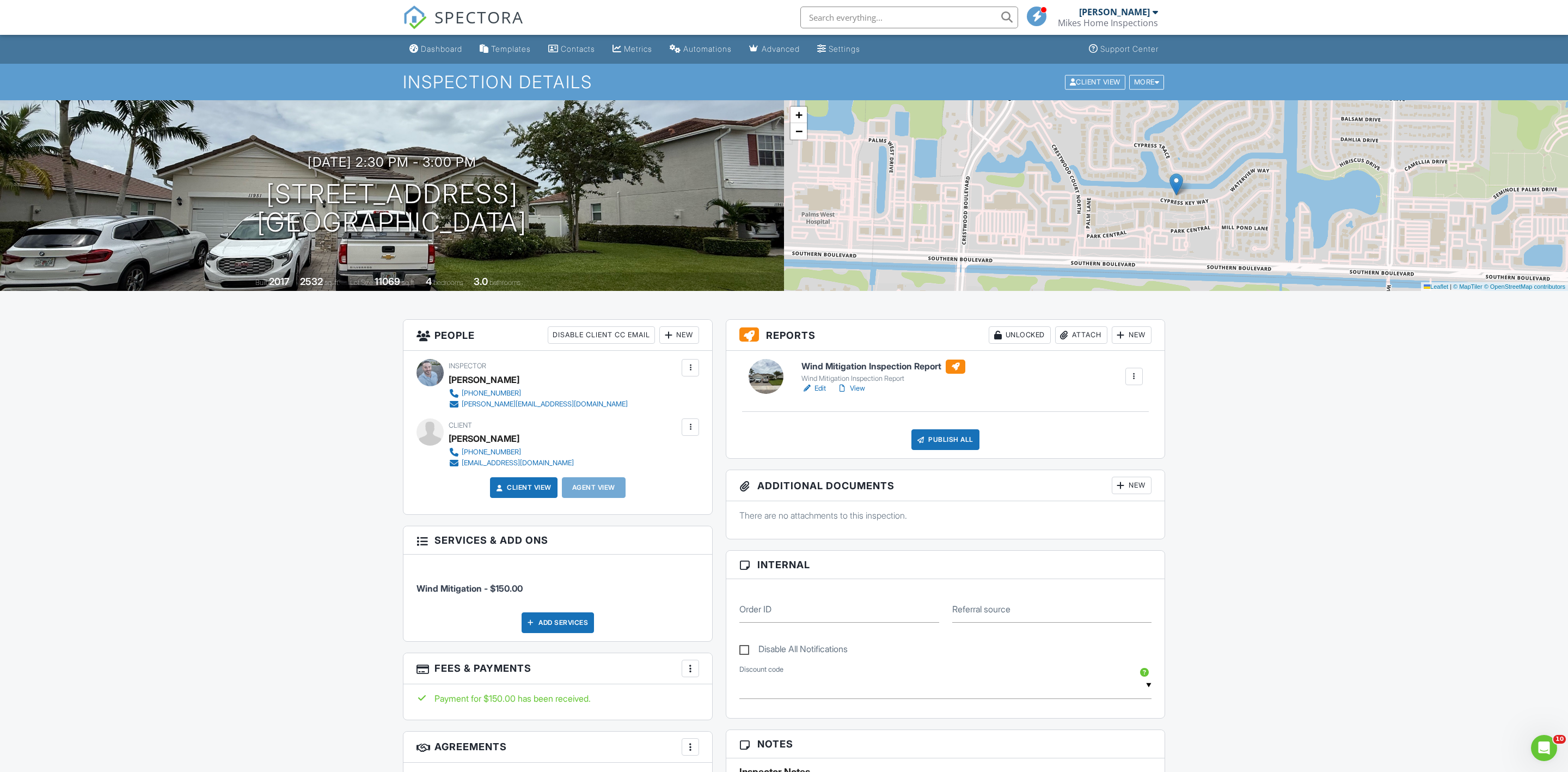
click at [1124, 479] on div "New" at bounding box center [1131, 485] width 40 height 17
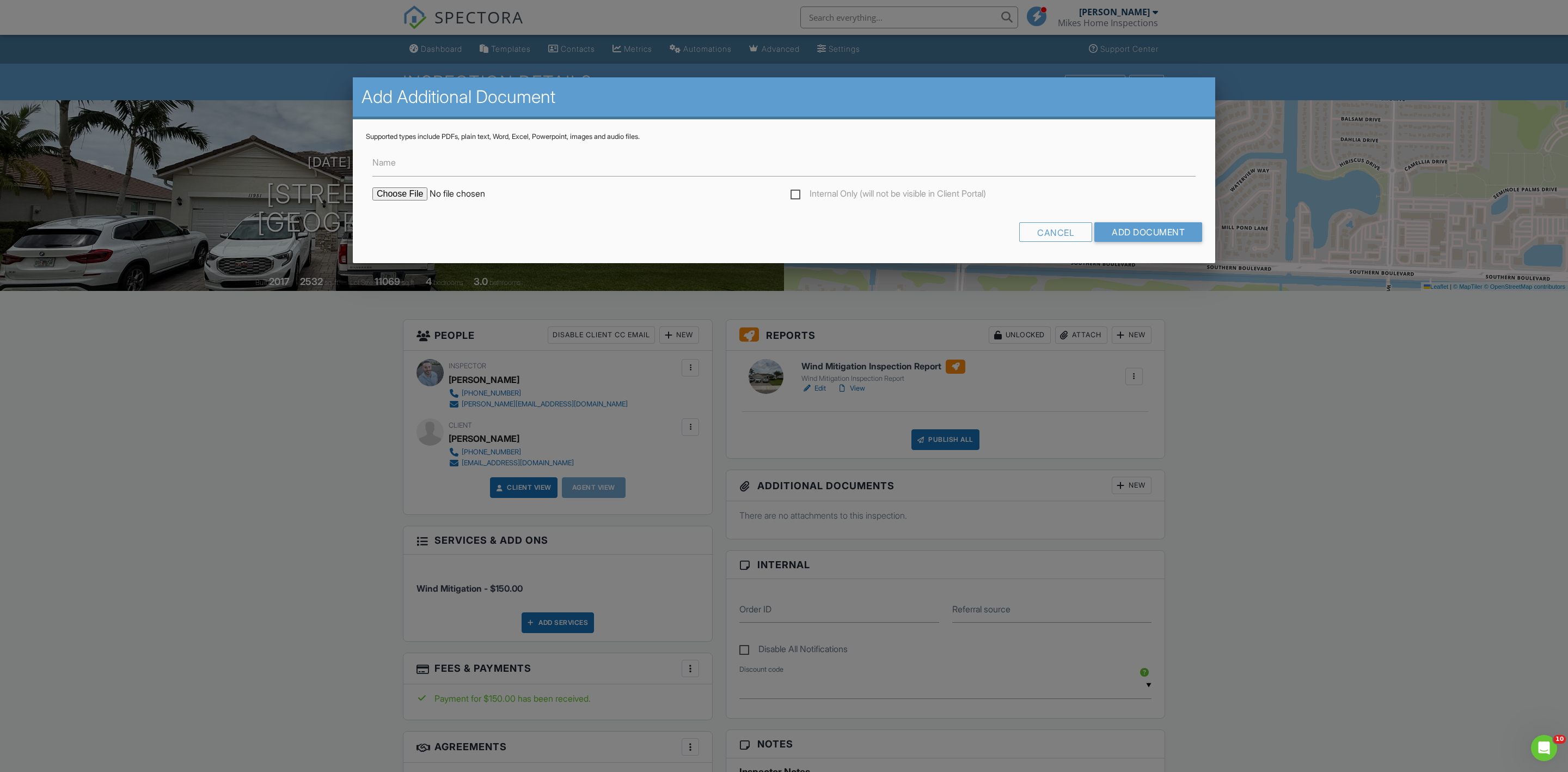
click at [394, 196] on input "file" at bounding box center [466, 194] width 185 height 14
type input "C:\fakepath\Permit Report- 11951 CYPRESS KEY WAY ROYAL PALM BEACH FL 33411.pdf"
click at [1180, 235] on input "Add Document" at bounding box center [1149, 232] width 108 height 19
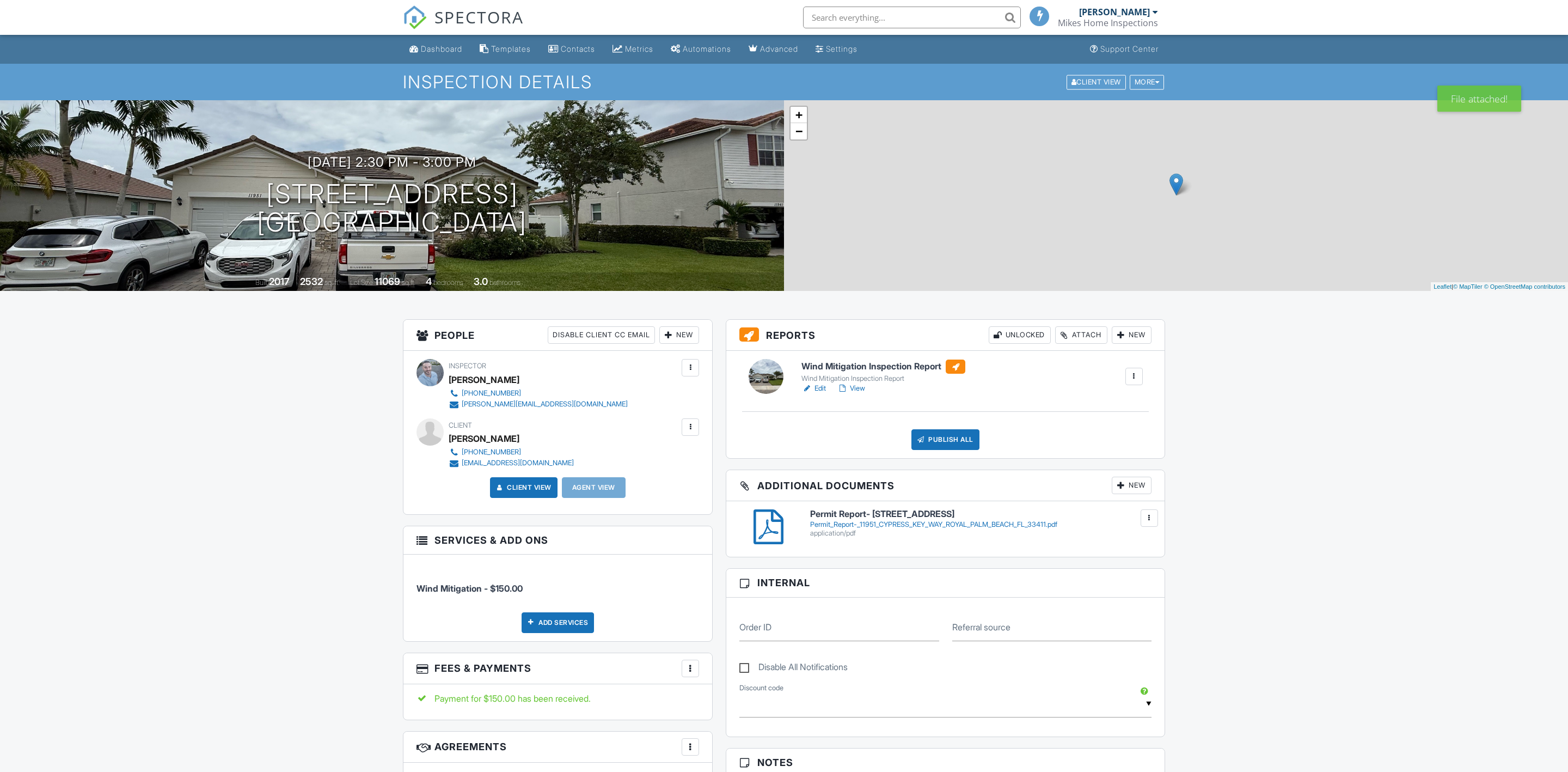
click at [927, 440] on div "Publish All" at bounding box center [946, 439] width 68 height 20
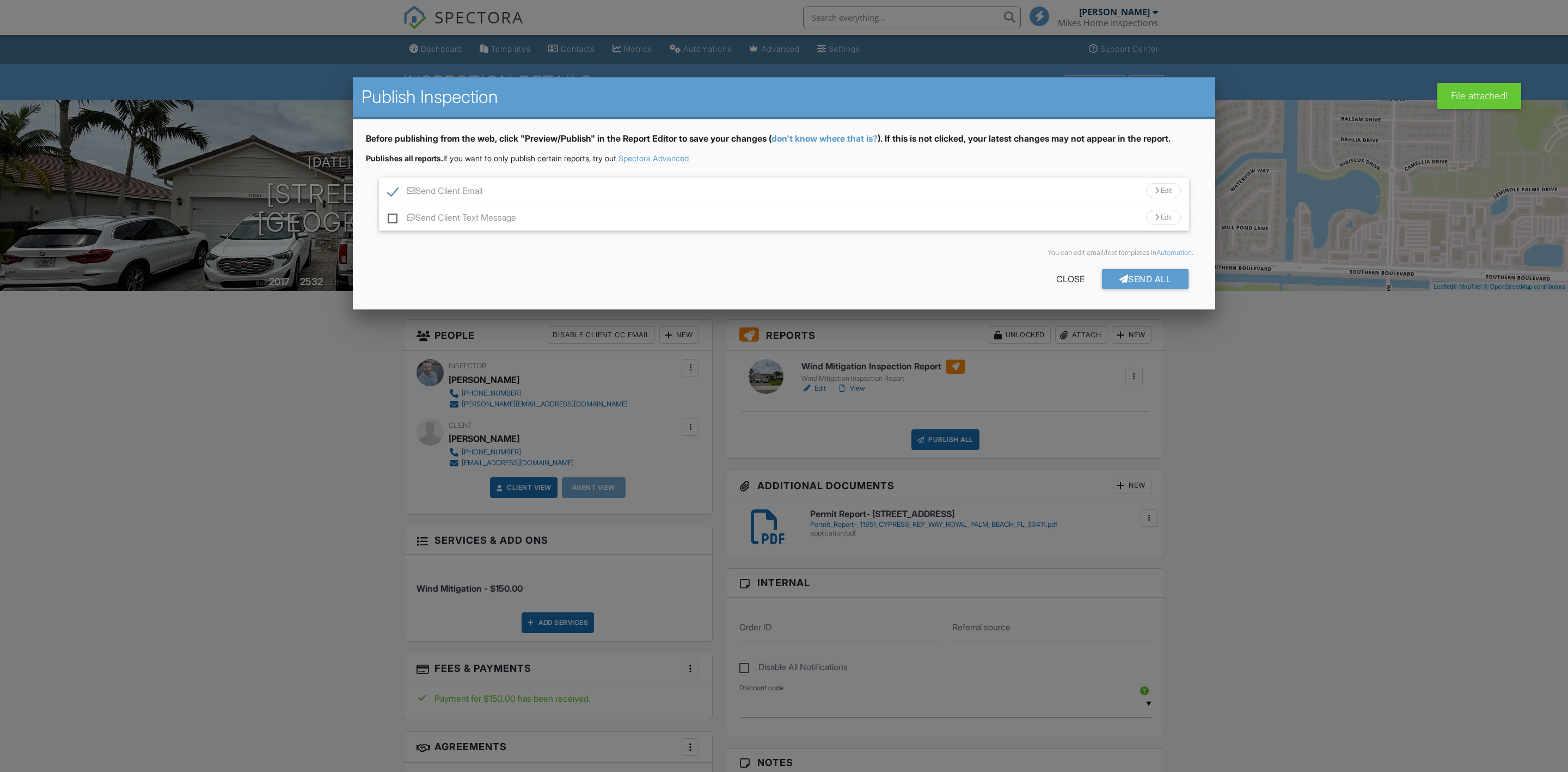
click at [388, 217] on label "Send Client Text Message" at bounding box center [451, 219] width 128 height 14
click at [388, 215] on input "Send Client Text Message" at bounding box center [390, 212] width 7 height 7
checkbox input "true"
click at [1120, 277] on div at bounding box center [1125, 278] width 10 height 9
